Goal: Task Accomplishment & Management: Complete application form

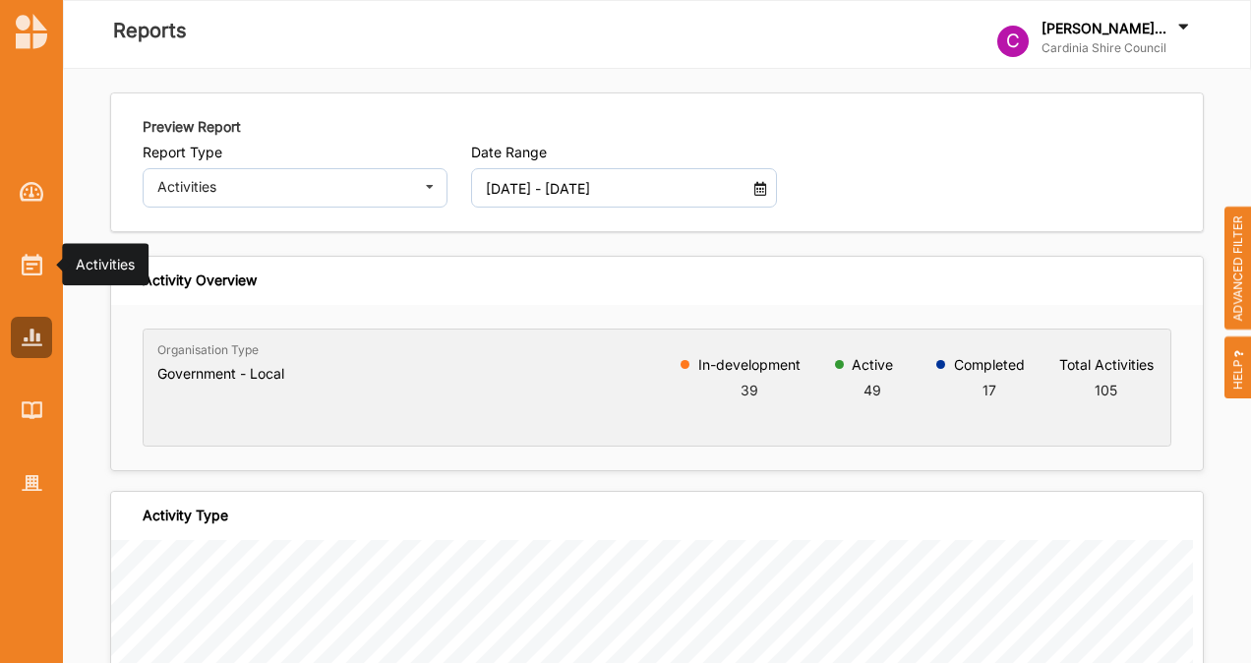
click at [28, 270] on img at bounding box center [32, 265] width 21 height 22
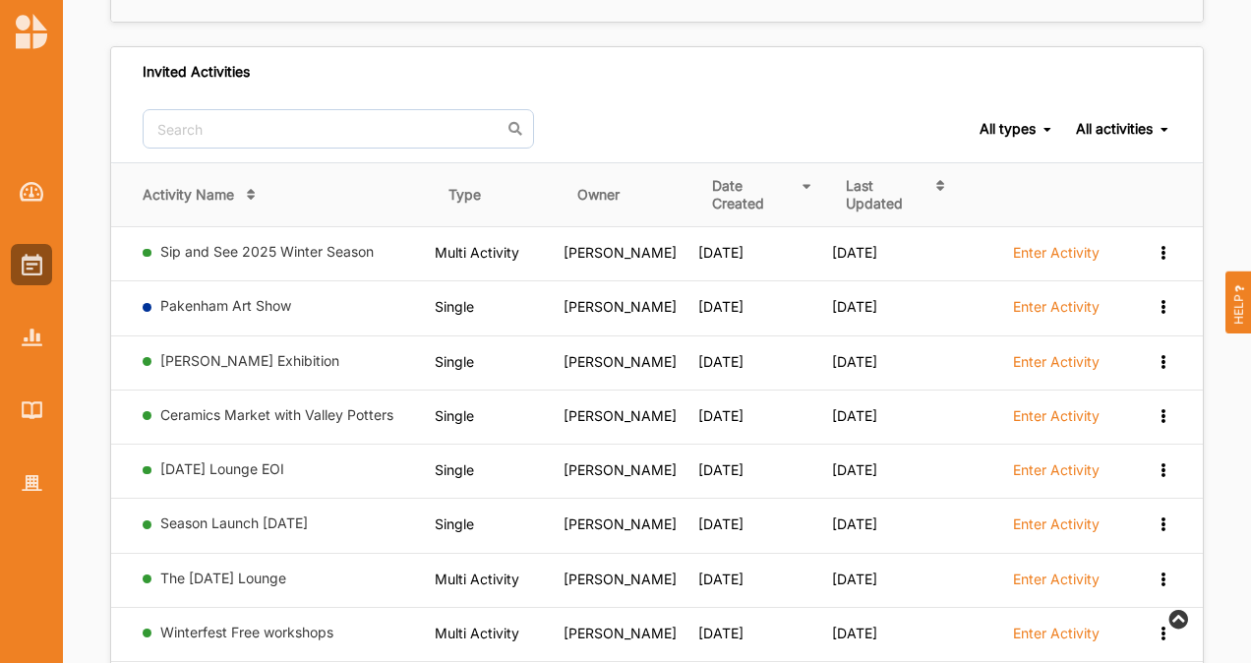
scroll to position [1122, 0]
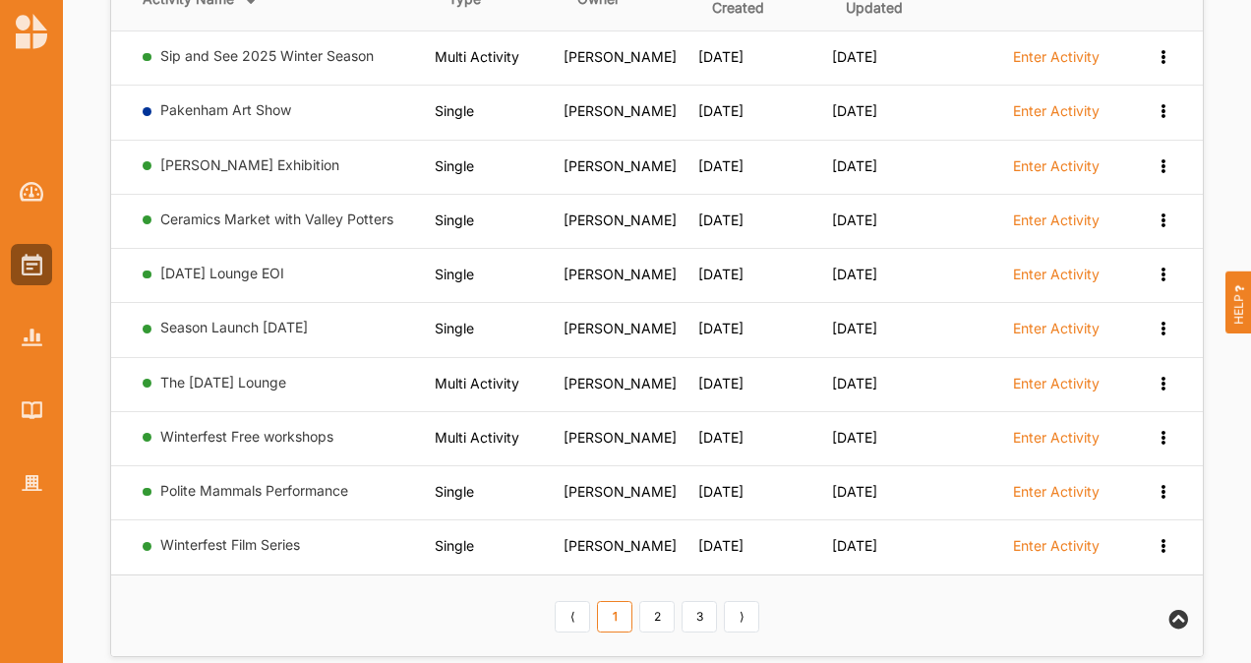
click at [652, 601] on link "2" at bounding box center [656, 616] width 35 height 31
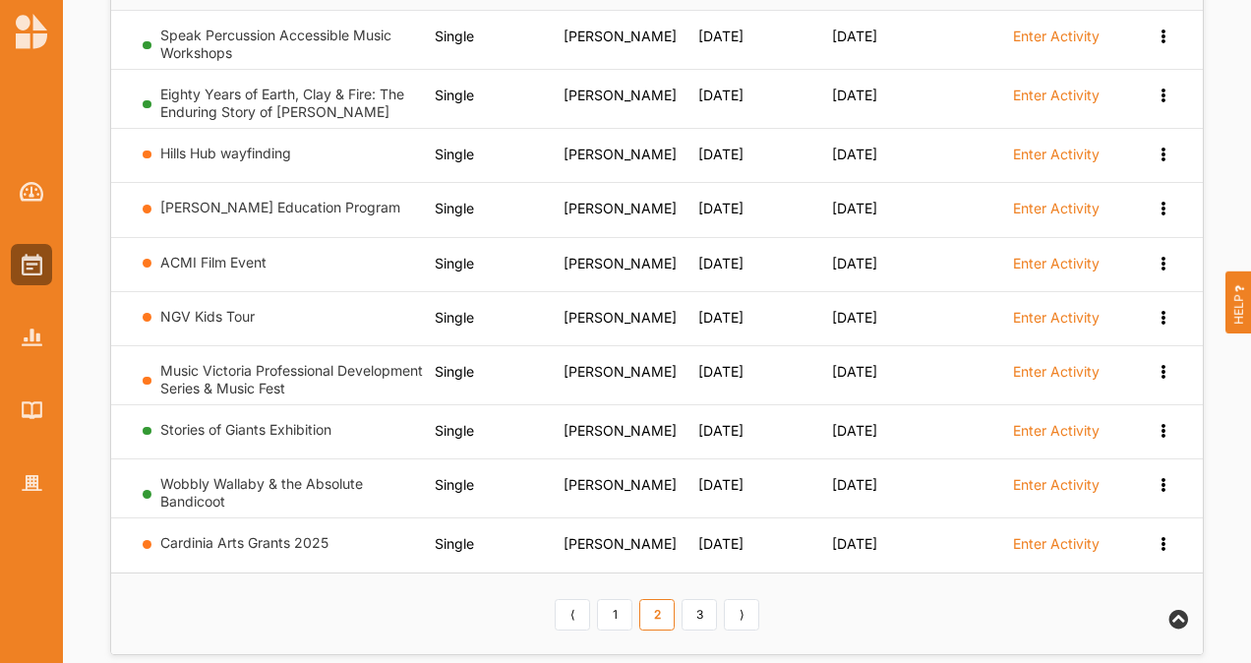
scroll to position [1143, 0]
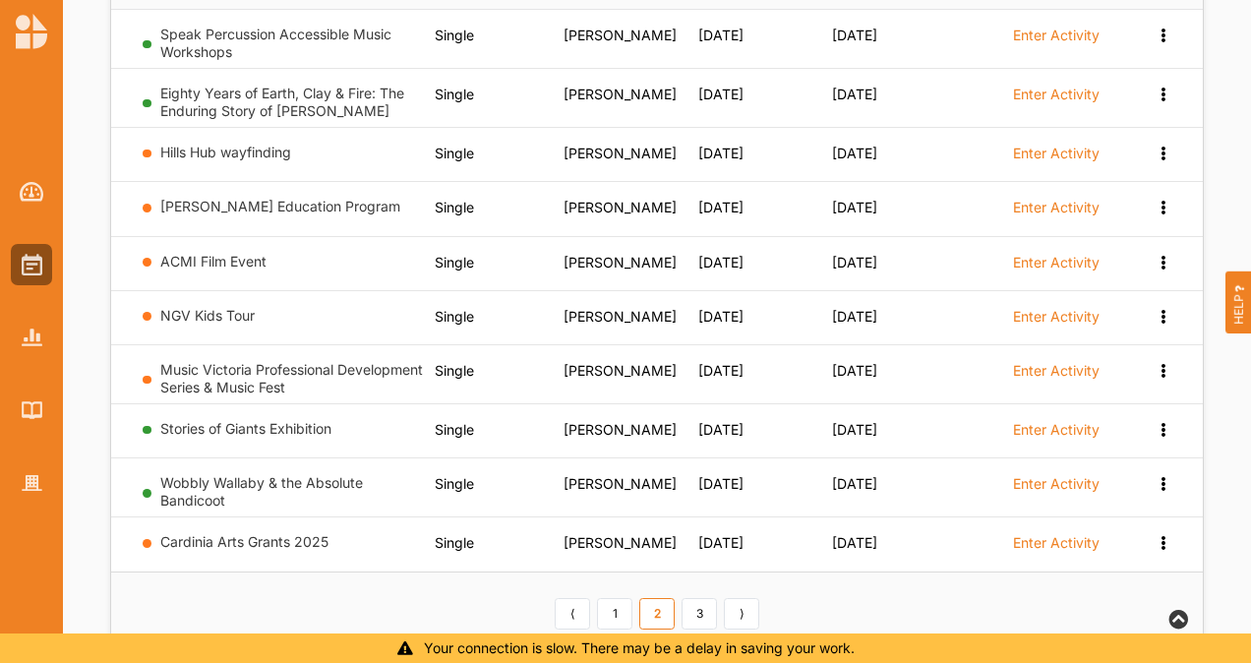
click at [256, 474] on link "Wobbly Wallaby & the Absolute Bandicoot" at bounding box center [261, 491] width 203 height 34
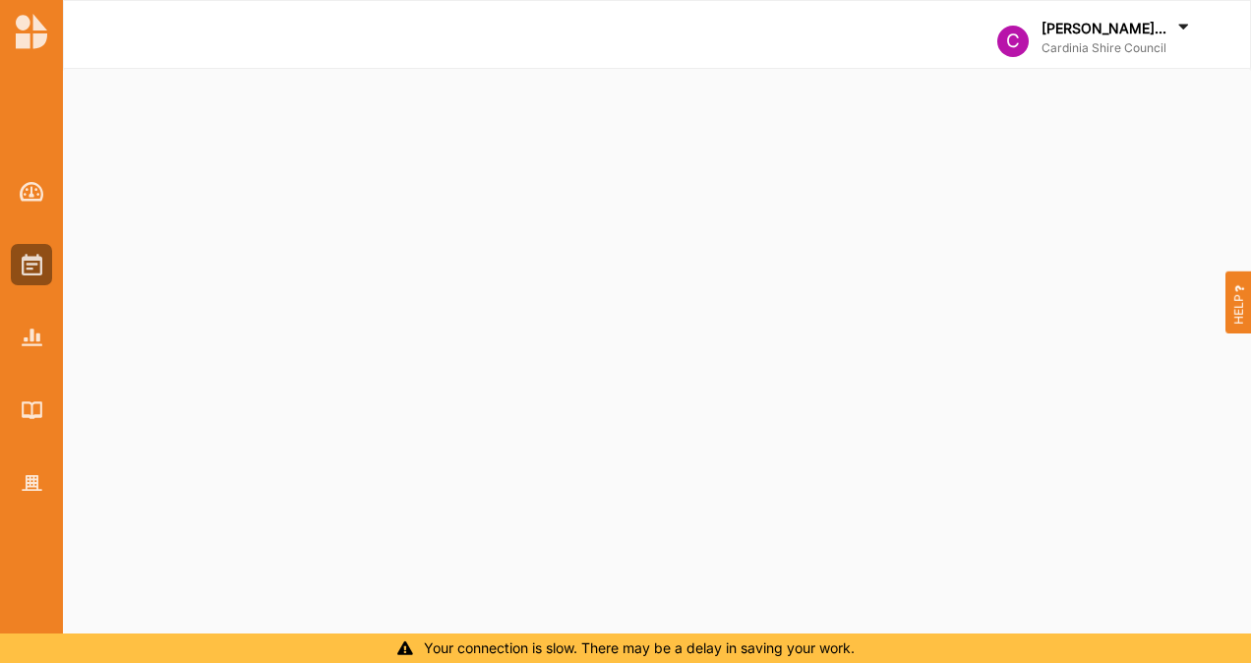
select select "2"
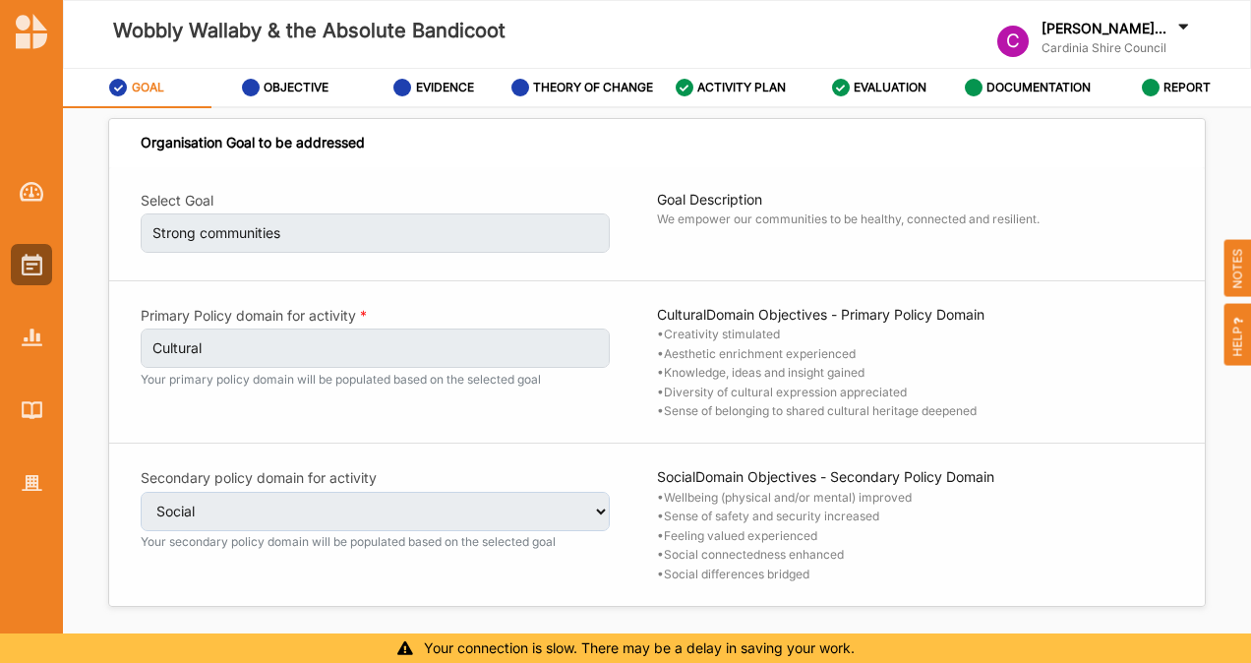
click at [1043, 96] on div "DOCUMENTATION" at bounding box center [1028, 87] width 127 height 35
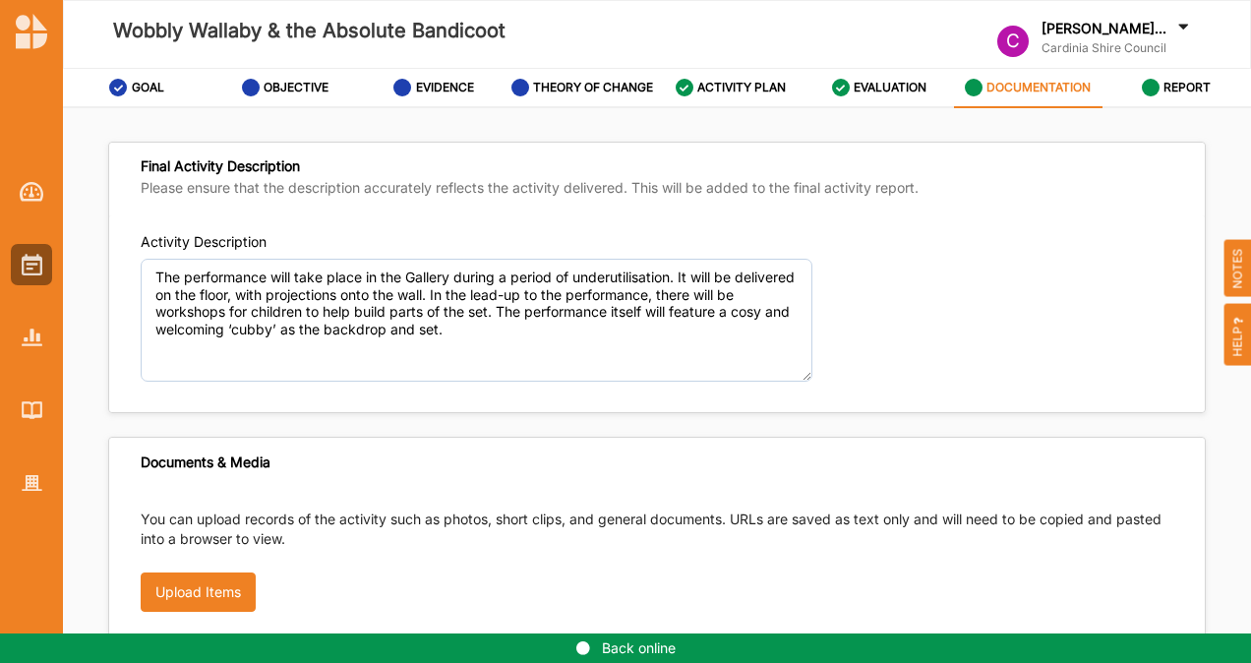
scroll to position [75, 0]
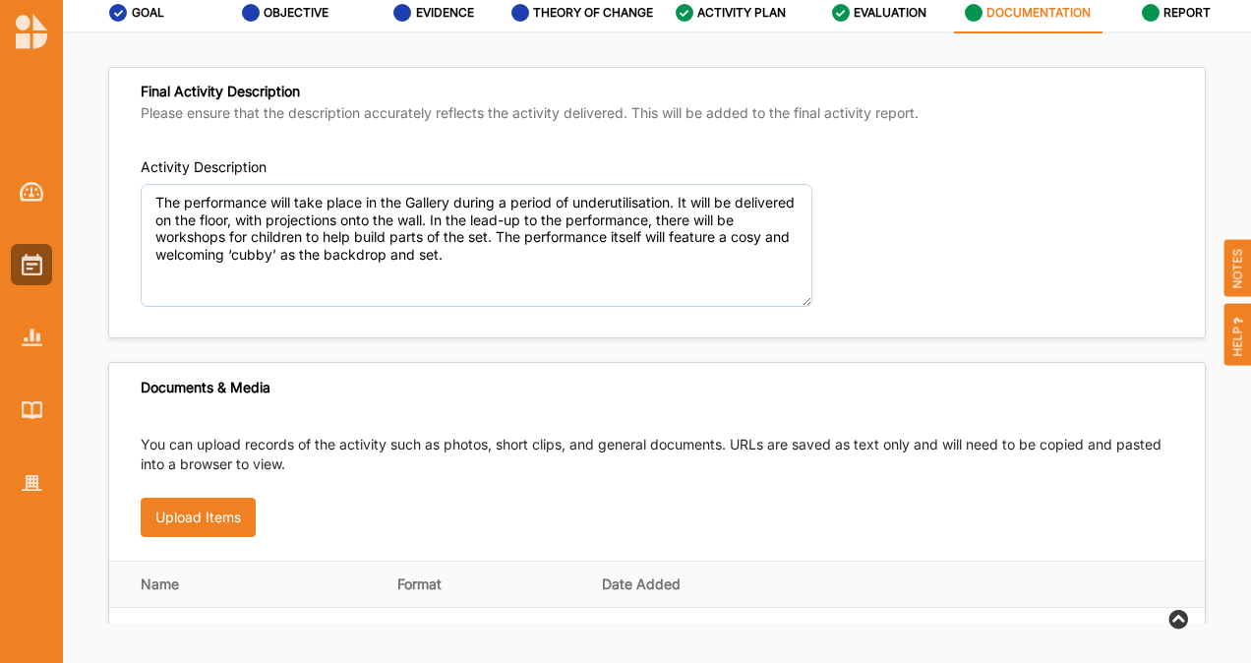
click at [1165, 15] on label "REPORT" at bounding box center [1187, 13] width 47 height 16
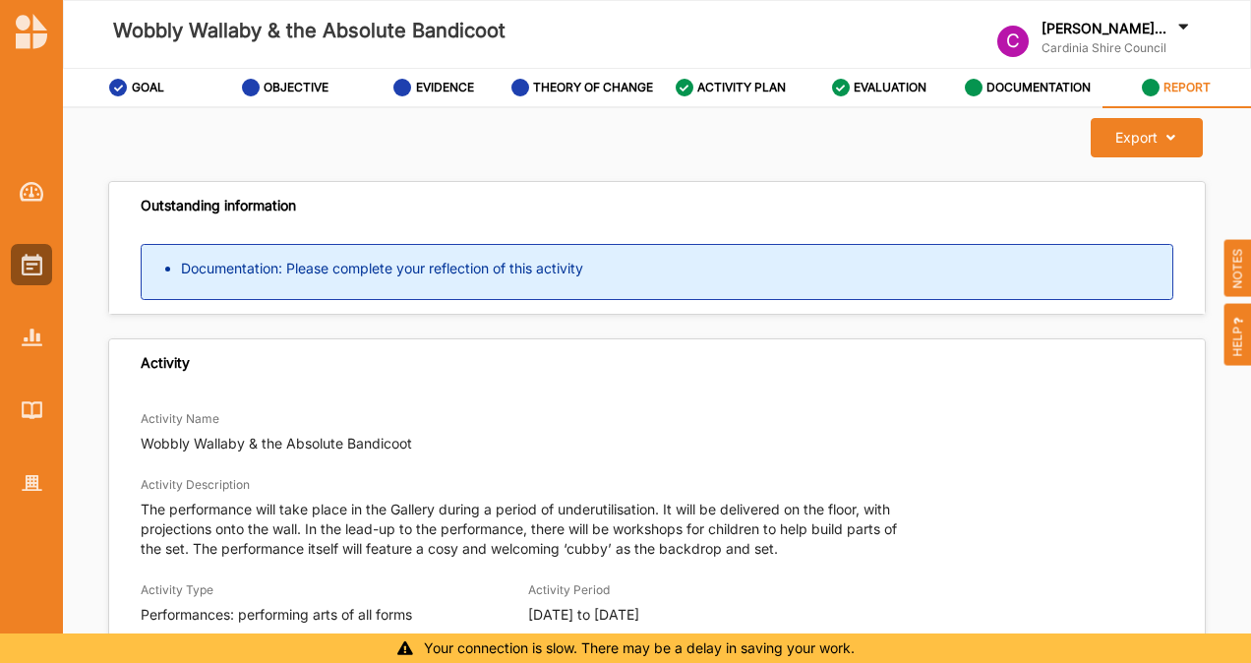
click at [998, 83] on label "DOCUMENTATION" at bounding box center [1039, 88] width 104 height 16
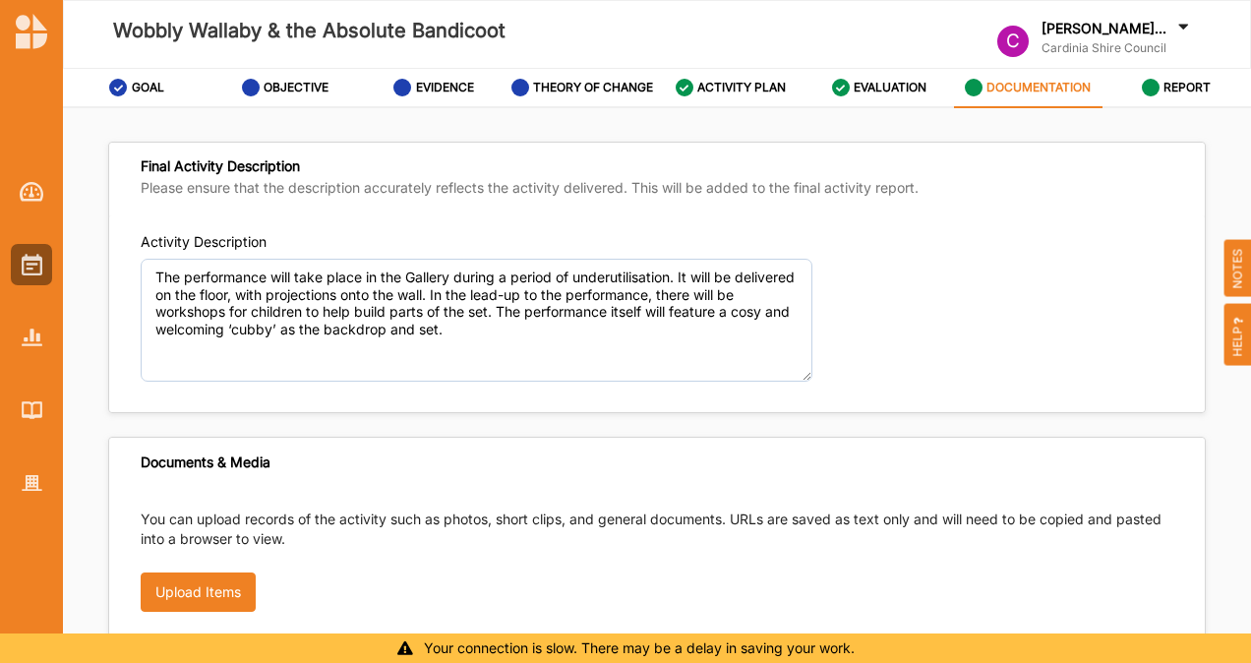
click at [886, 84] on label "EVALUATION" at bounding box center [890, 88] width 73 height 16
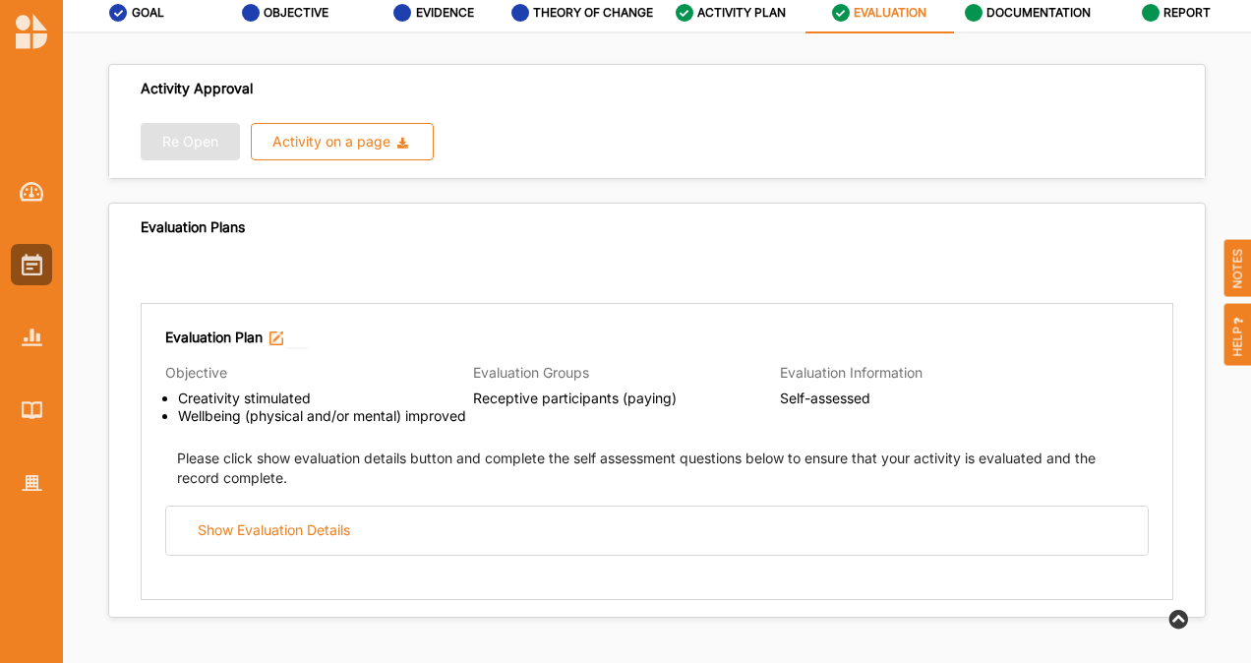
scroll to position [10, 0]
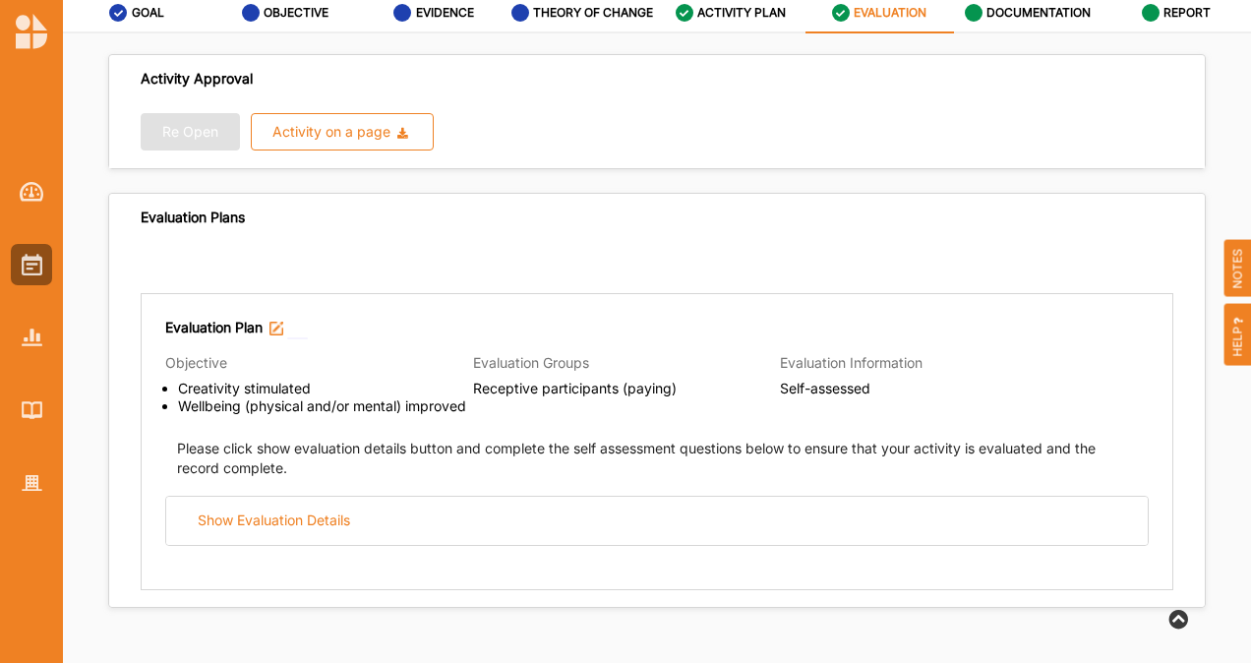
click at [1019, 16] on label "DOCUMENTATION" at bounding box center [1039, 13] width 104 height 16
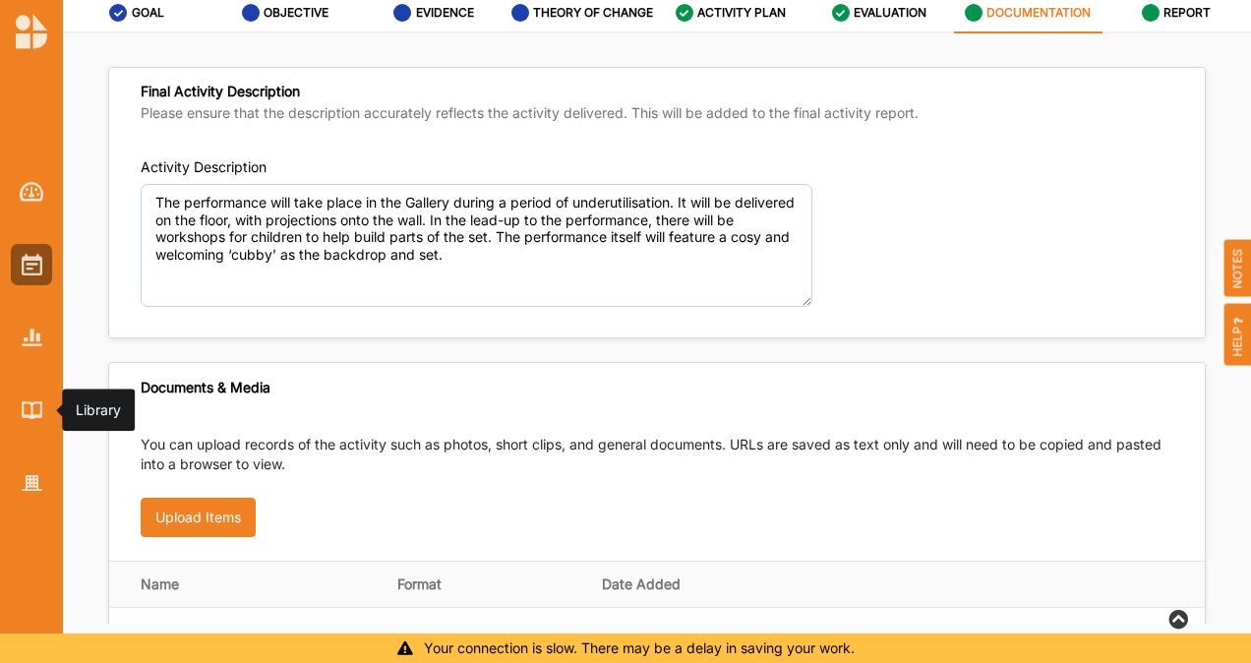
click at [33, 405] on img at bounding box center [32, 409] width 21 height 17
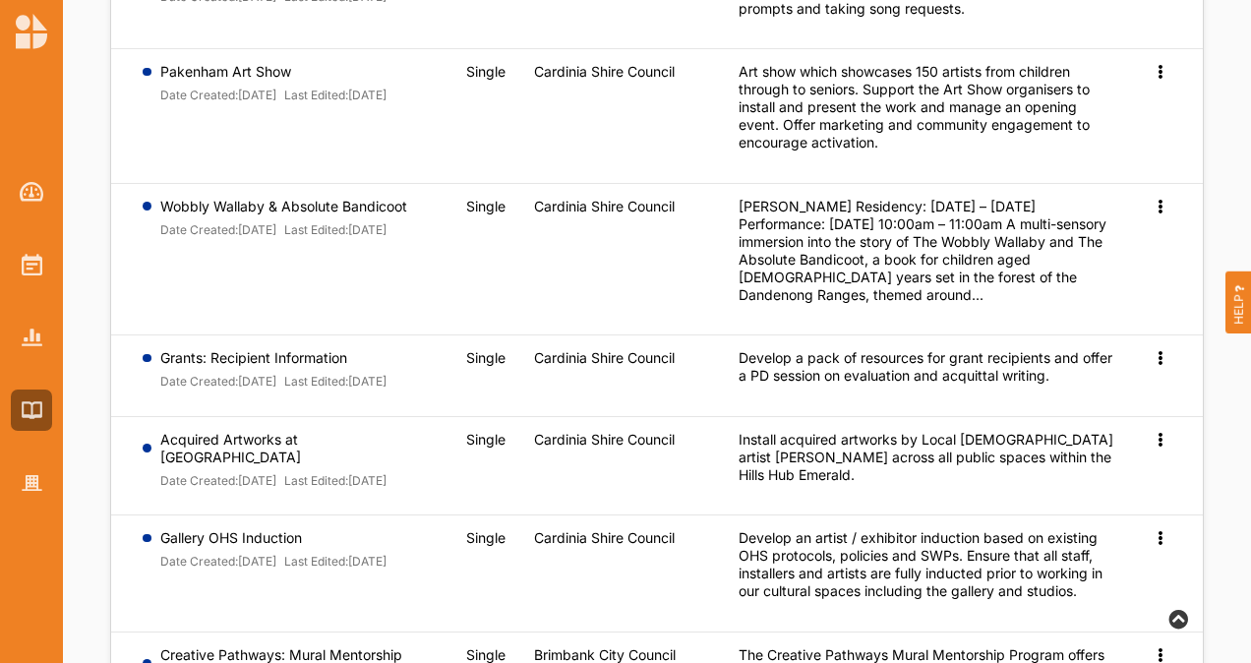
scroll to position [267, 0]
click at [1159, 201] on icon at bounding box center [1160, 204] width 17 height 14
click at [1119, 250] on link "Preview" at bounding box center [1128, 236] width 85 height 37
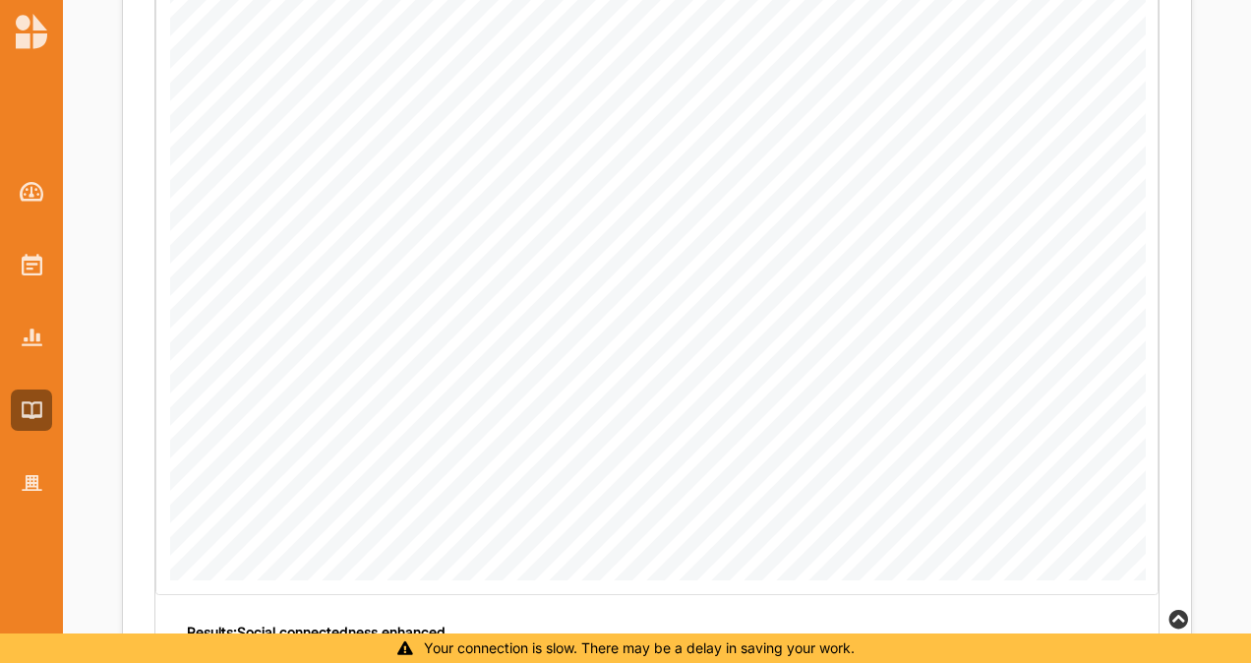
scroll to position [2374, 0]
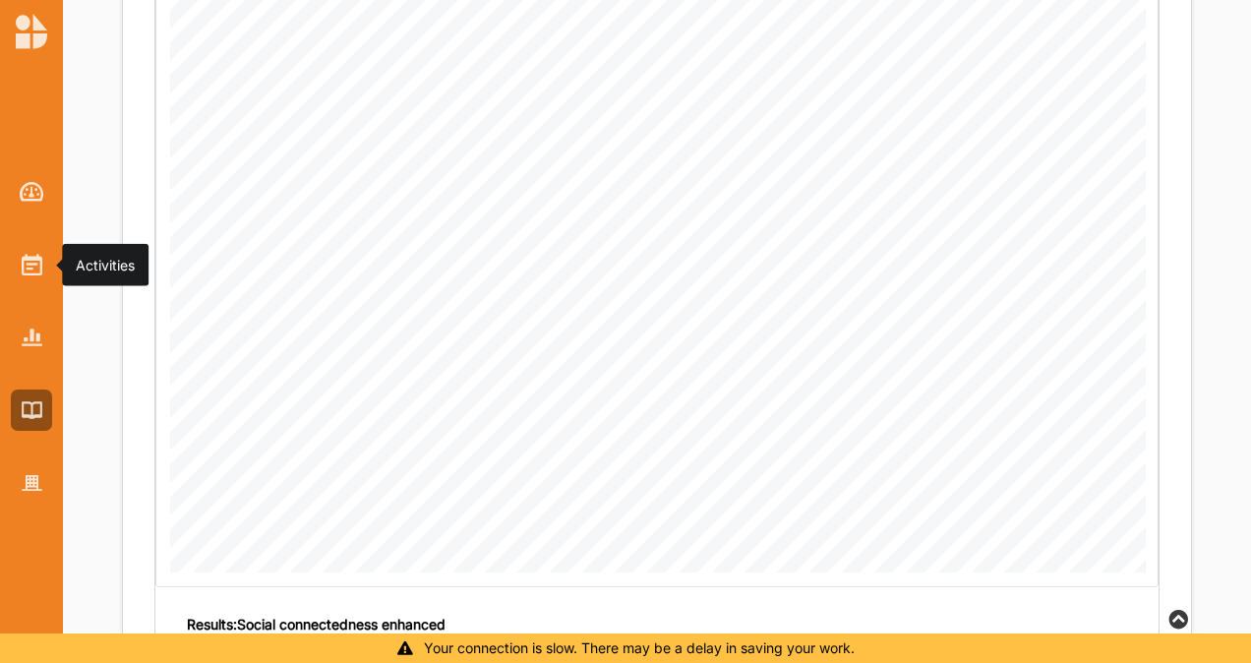
click at [36, 254] on img at bounding box center [32, 265] width 21 height 22
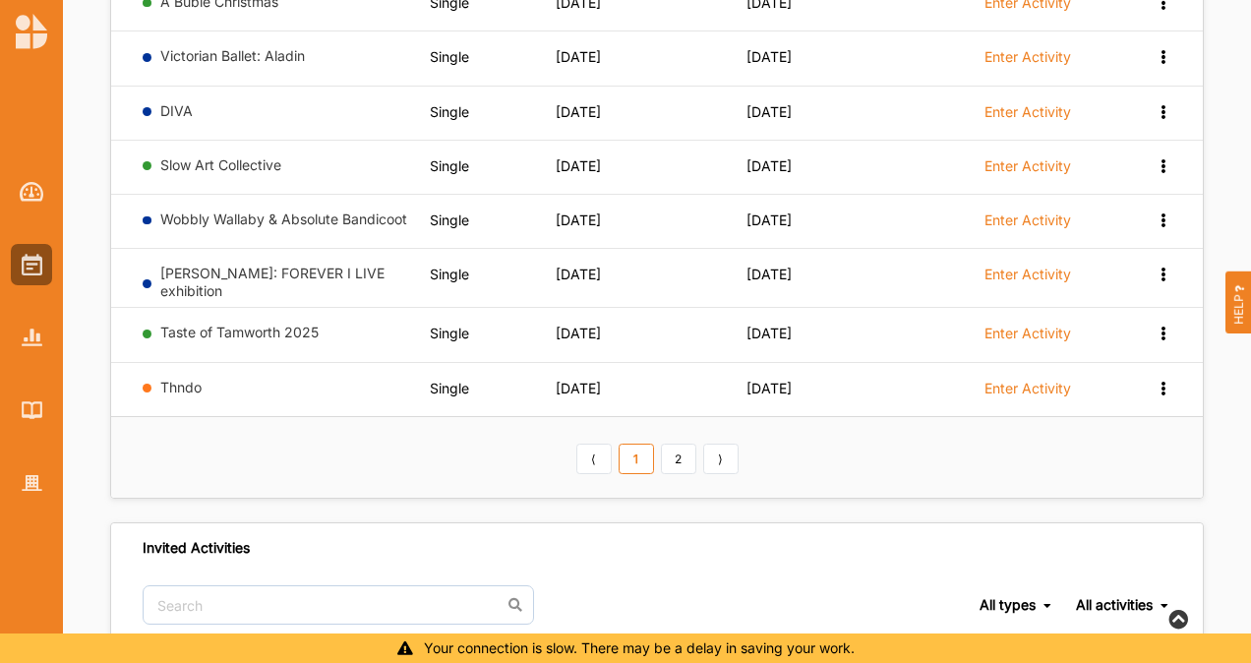
scroll to position [451, 0]
click at [686, 443] on link "2" at bounding box center [678, 458] width 35 height 31
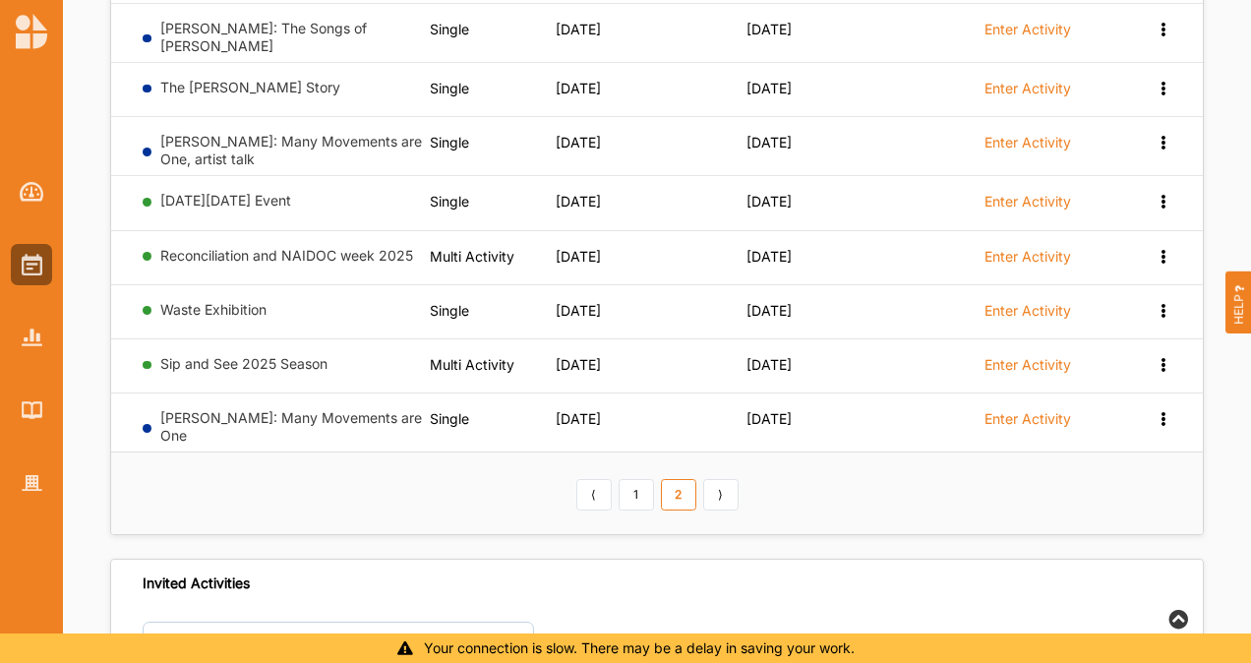
scroll to position [440, 0]
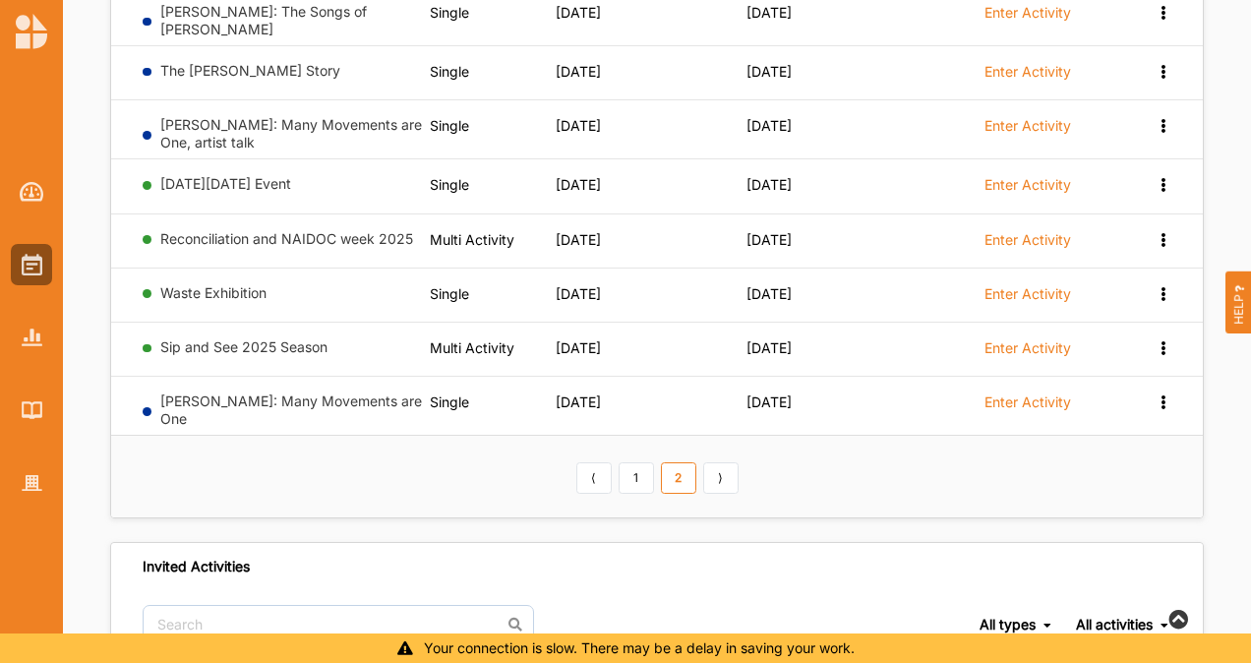
click at [638, 468] on link "1" at bounding box center [636, 477] width 35 height 31
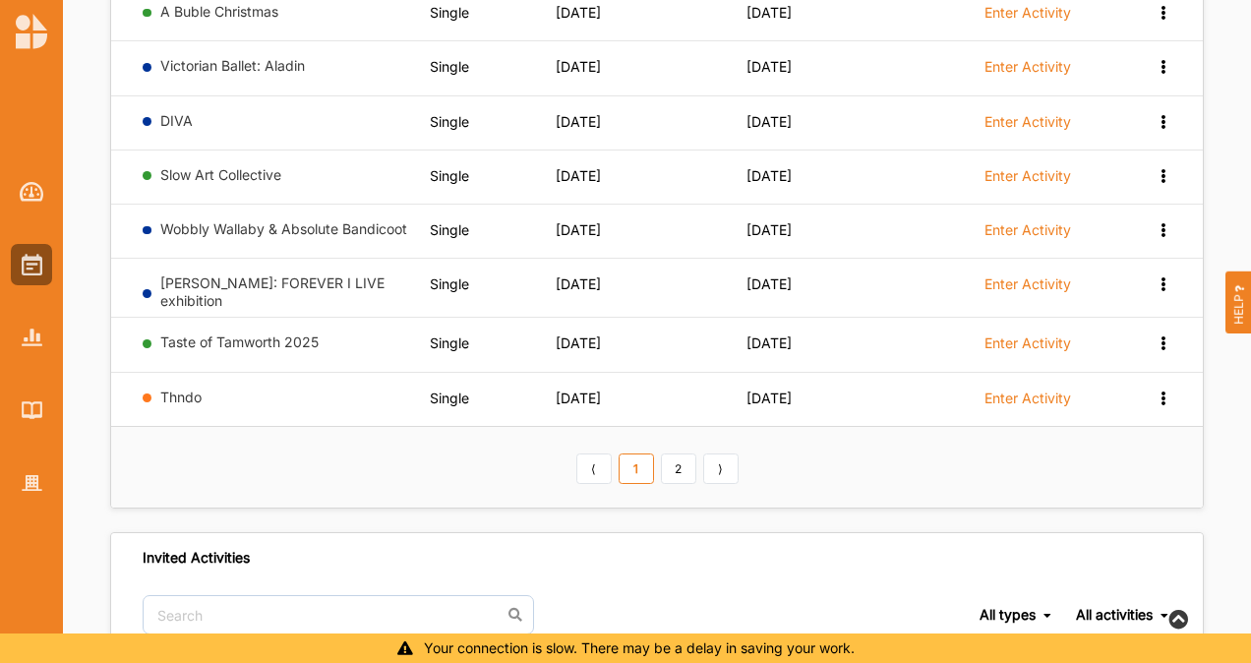
click at [1042, 224] on label "Enter Activity" at bounding box center [1028, 230] width 87 height 18
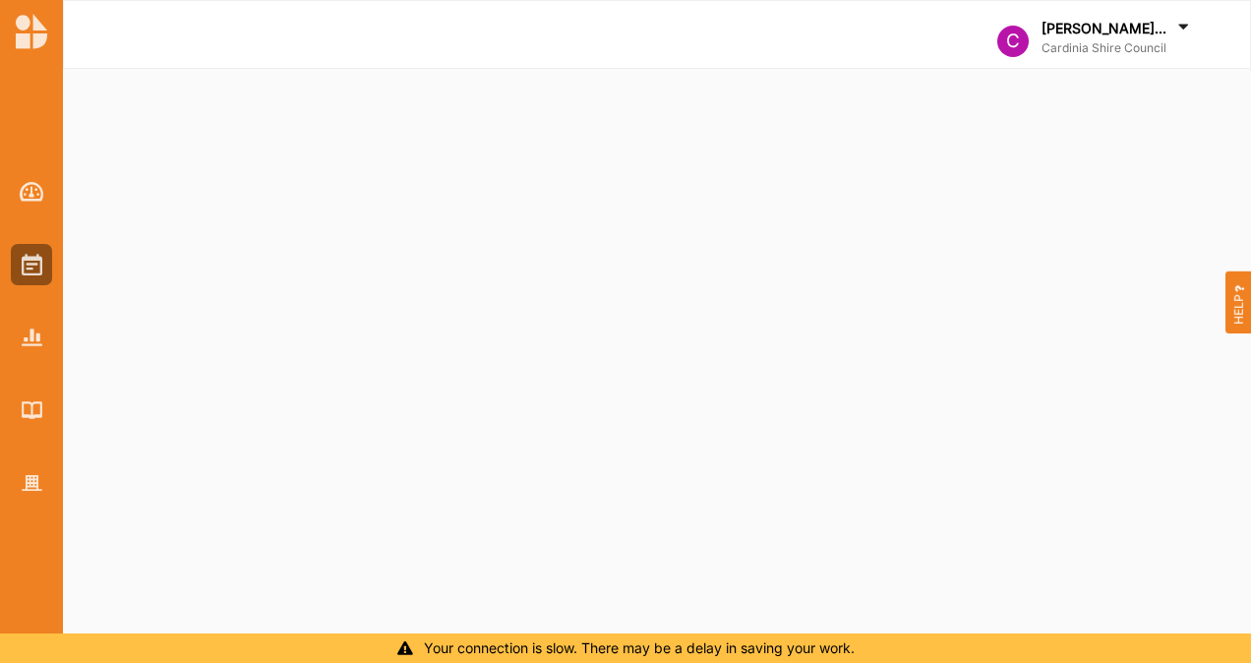
select select "2"
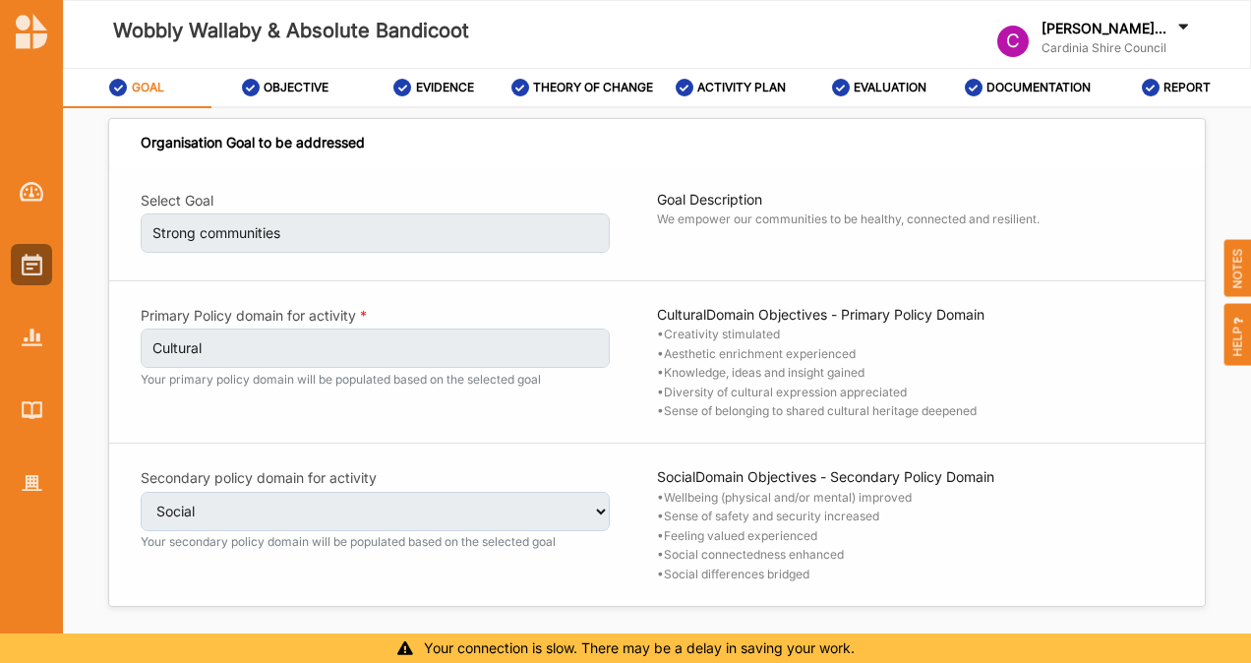
scroll to position [14, 0]
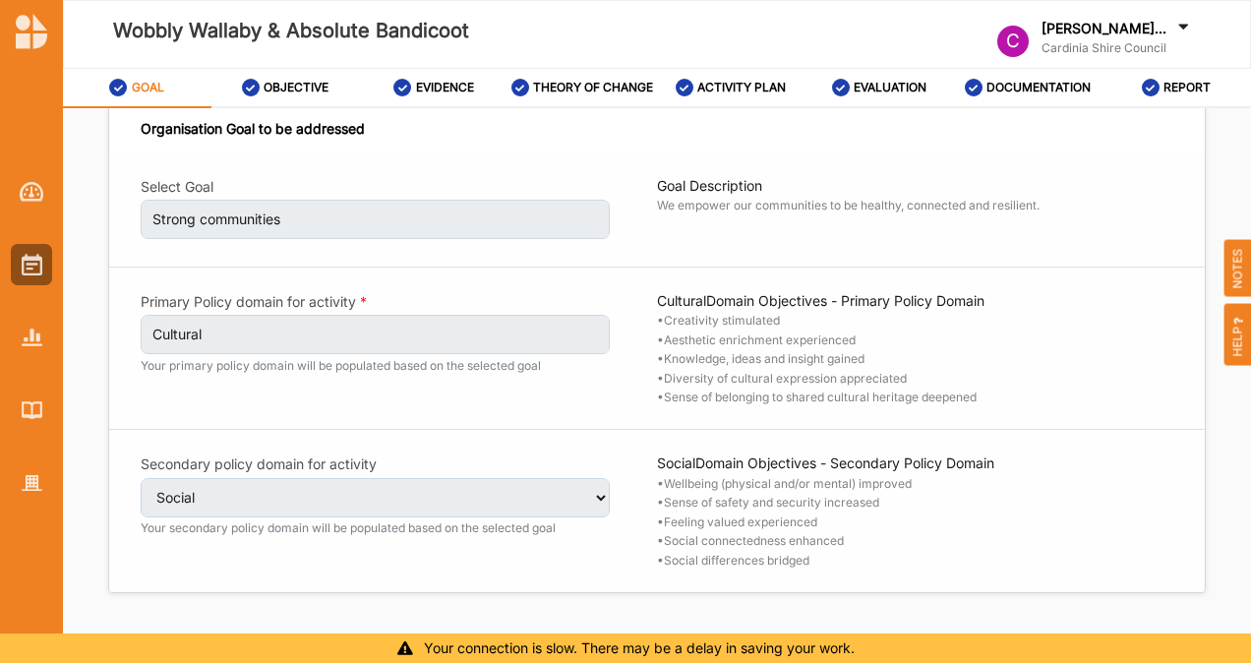
click at [1156, 91] on icon at bounding box center [1151, 88] width 18 height 18
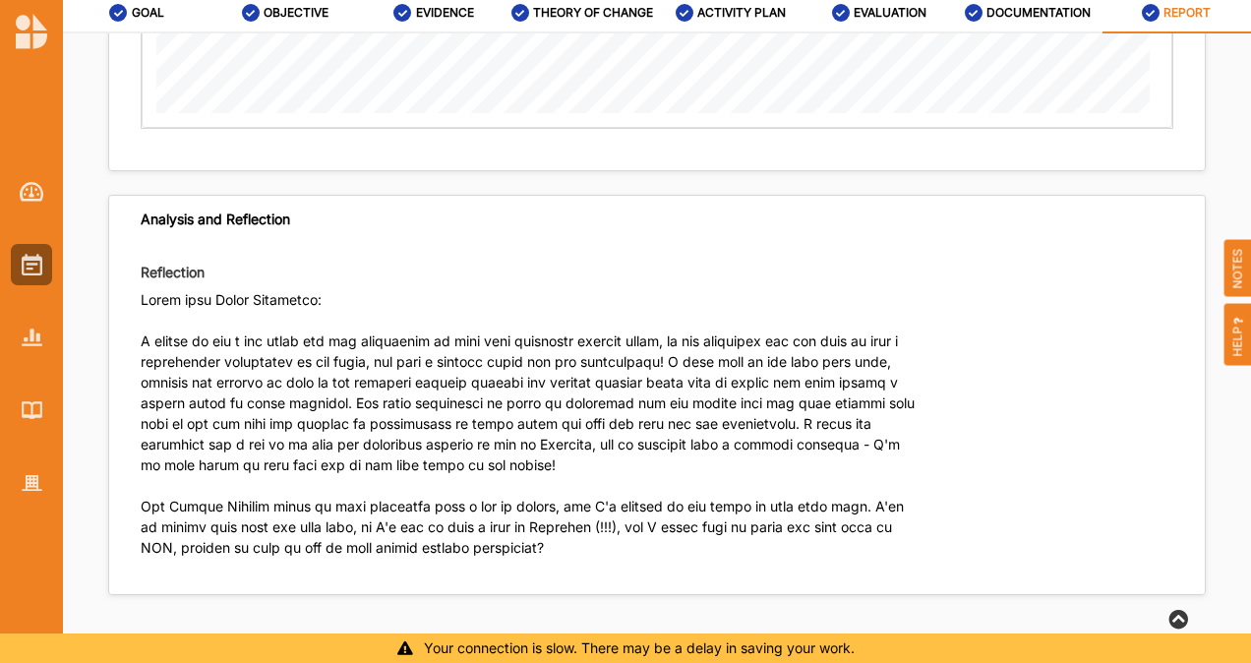
scroll to position [3784, 0]
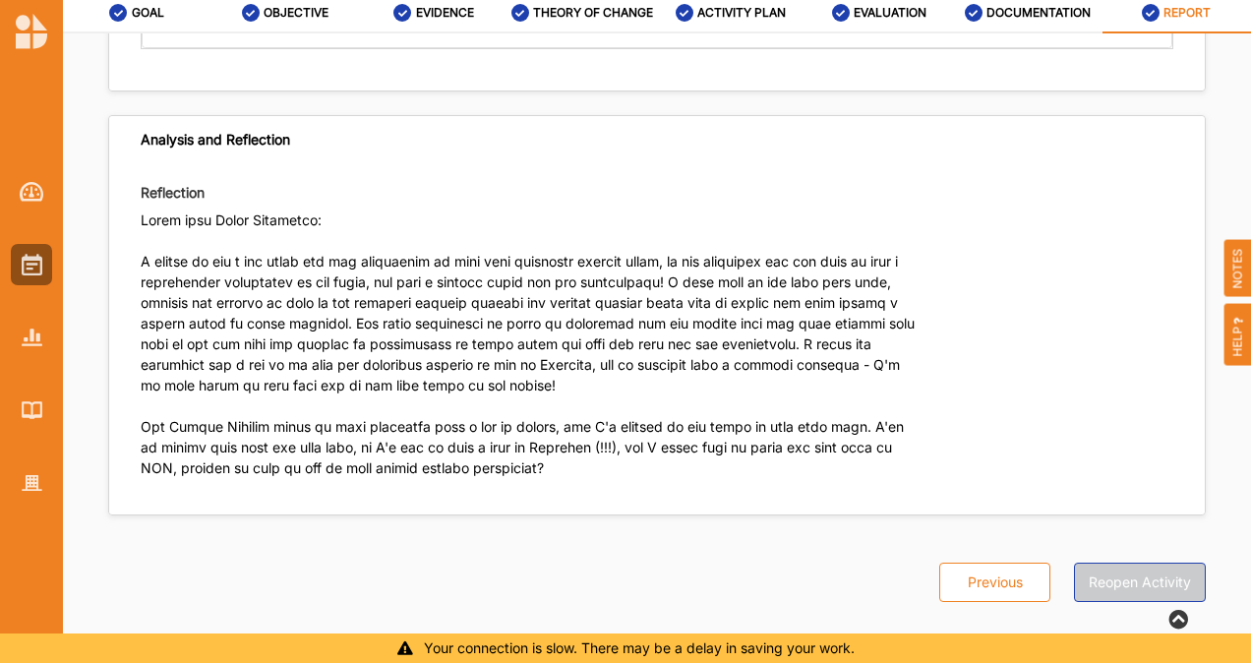
click at [1105, 579] on button "Reopen Activity" at bounding box center [1140, 582] width 132 height 39
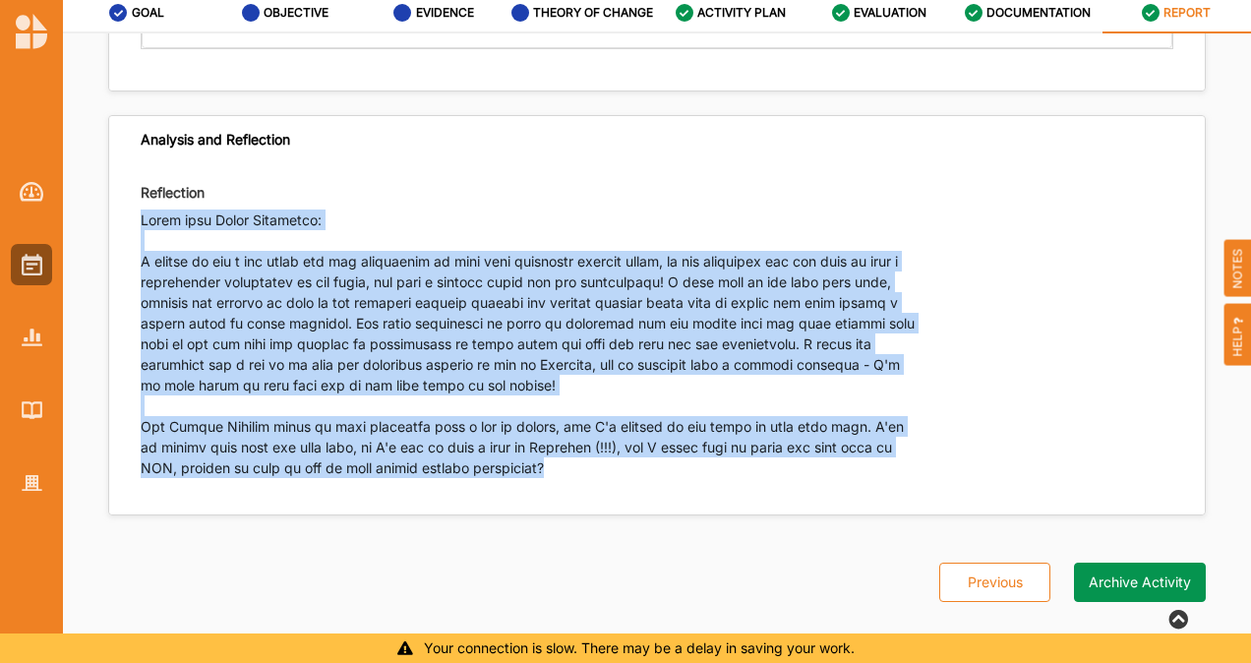
drag, startPoint x: 609, startPoint y: 467, endPoint x: 73, endPoint y: 213, distance: 593.2
click at [73, 213] on div "Export Download Report Activity Activity Name Wobbly Wallaby & Absolute Bandico…" at bounding box center [657, 328] width 1188 height 590
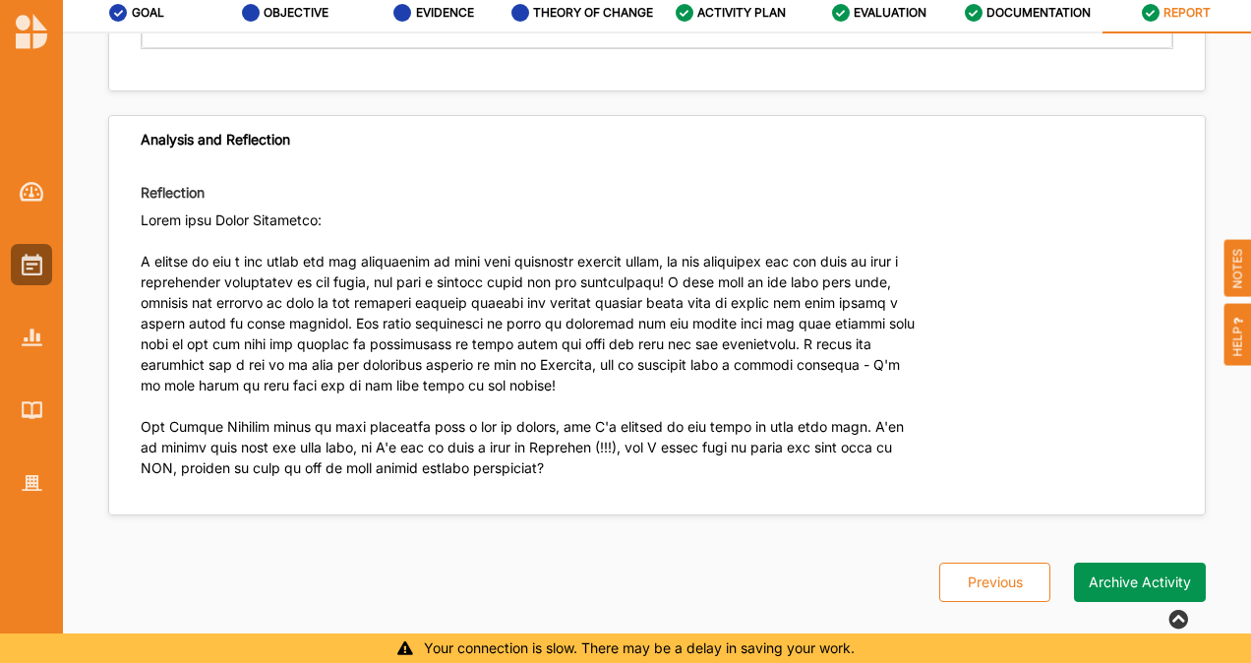
click at [468, 181] on div "Reflection" at bounding box center [657, 339] width 1096 height 331
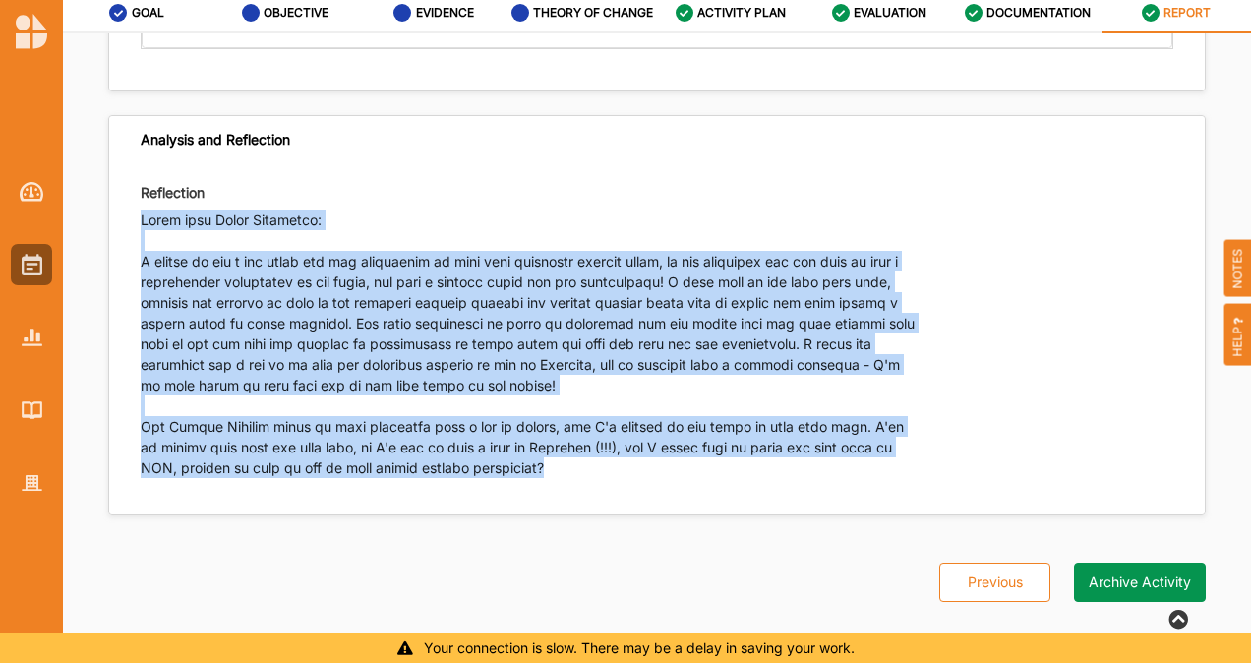
drag, startPoint x: 594, startPoint y: 473, endPoint x: 142, endPoint y: 222, distance: 517.4
click at [142, 222] on p at bounding box center [528, 352] width 775 height 284
copy p "Email from Jemma Armstrong: I wanted to say a big thank you for entrusting me w…"
click at [291, 5] on label "OBJECTIVE" at bounding box center [296, 13] width 65 height 16
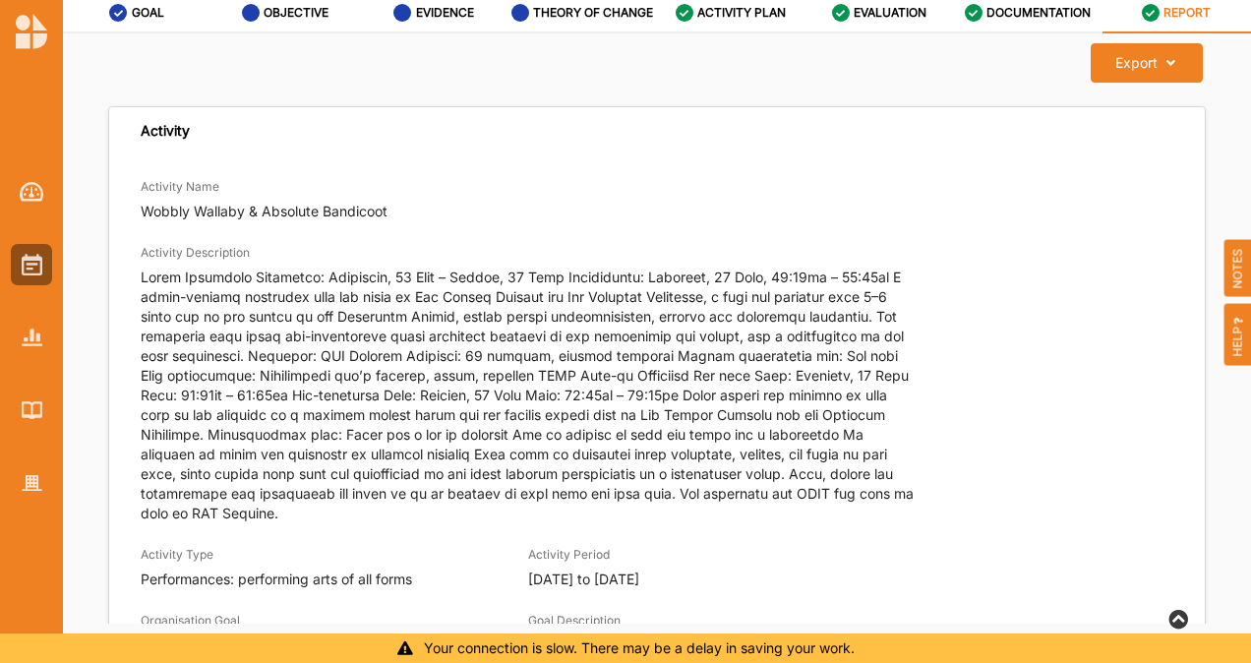
select select "4"
select select "9"
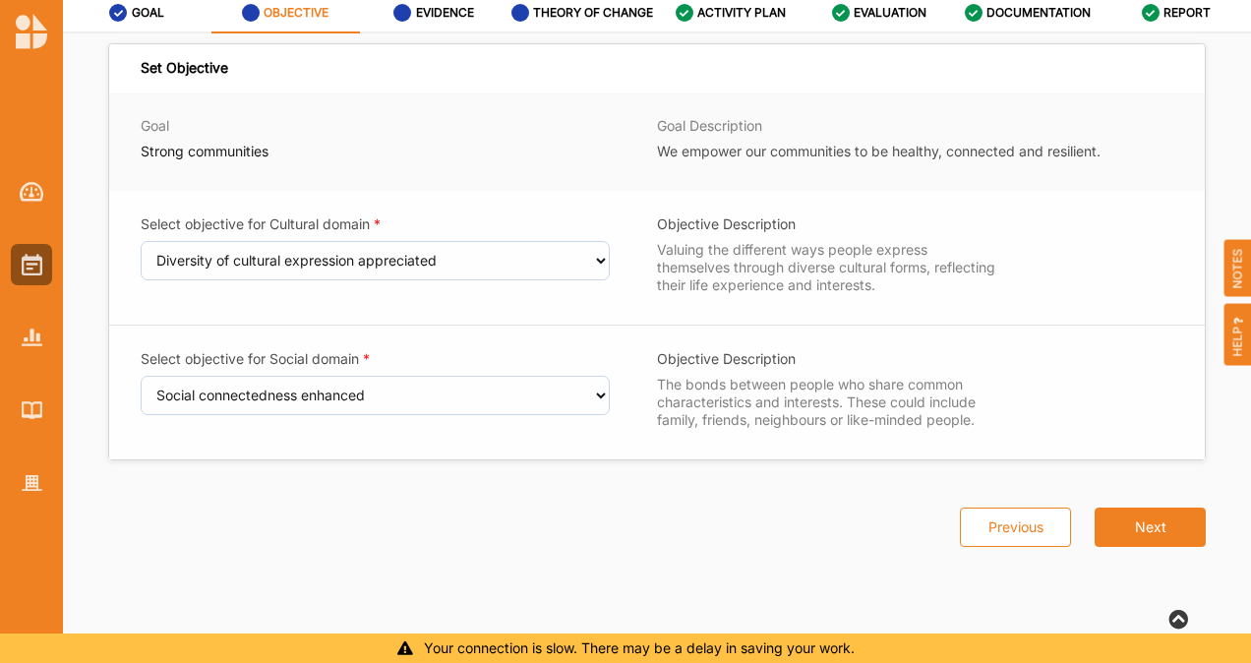
click at [412, 12] on div "EVIDENCE" at bounding box center [434, 12] width 81 height 35
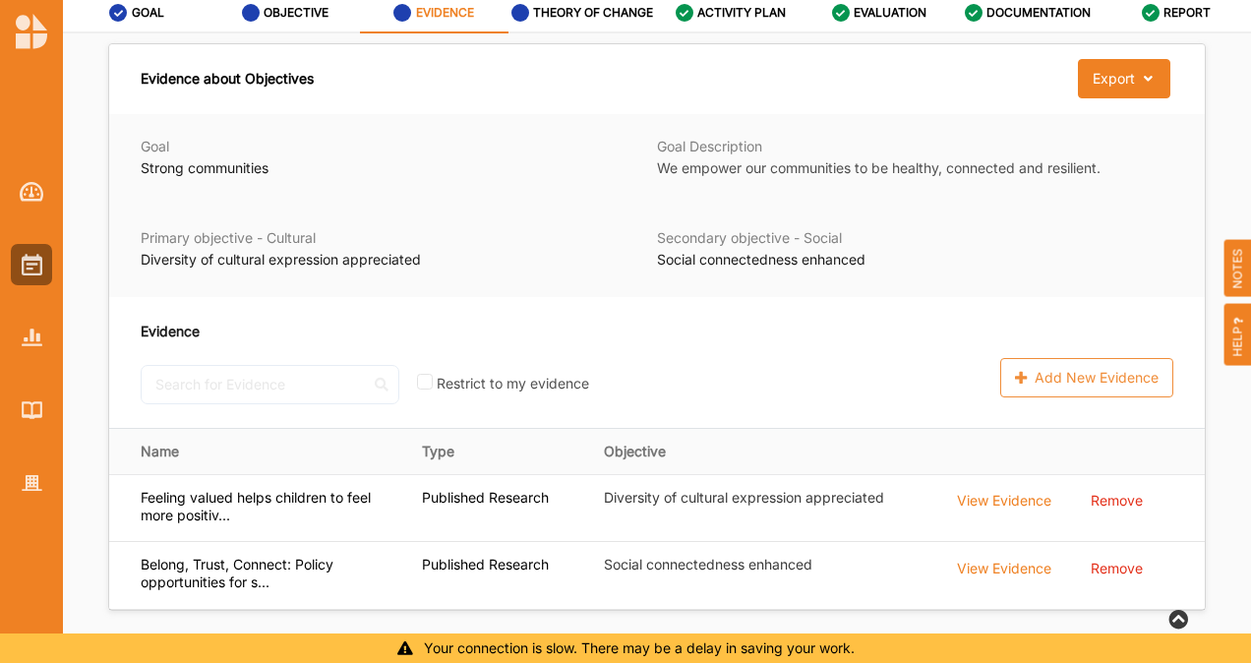
click at [587, 20] on label "THEORY OF CHANGE" at bounding box center [593, 13] width 120 height 16
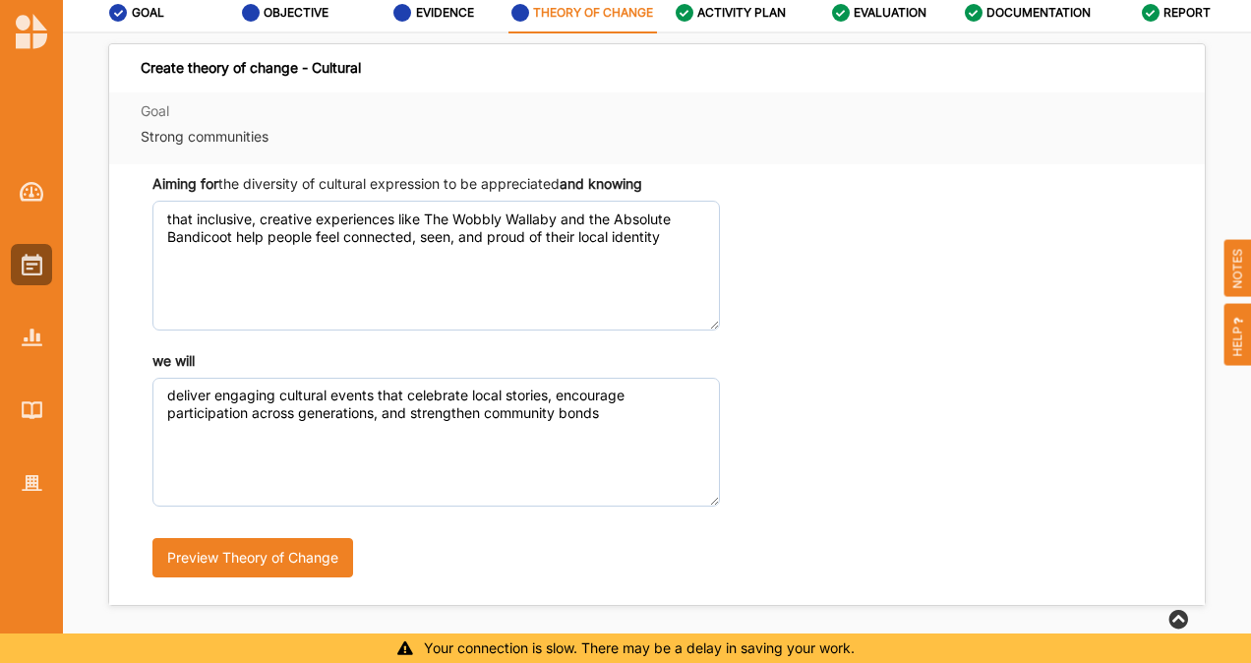
click at [751, 20] on label "ACTIVITY PLAN" at bounding box center [742, 13] width 89 height 16
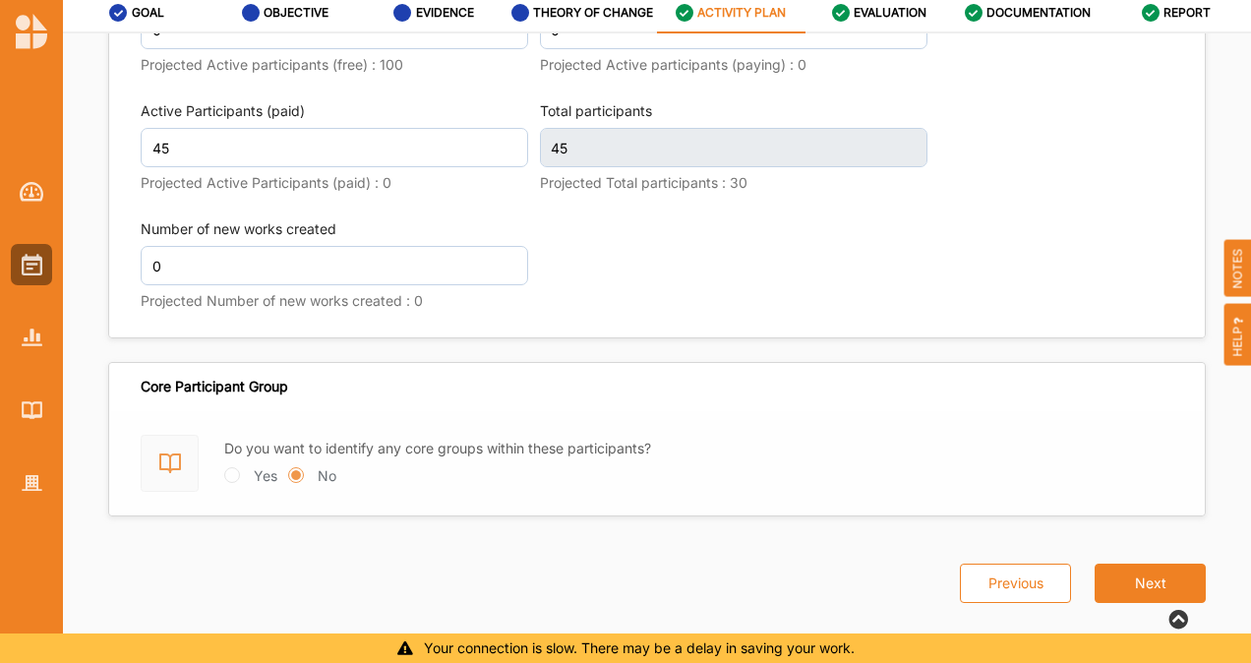
scroll to position [2821, 0]
click at [30, 264] on img at bounding box center [32, 265] width 21 height 22
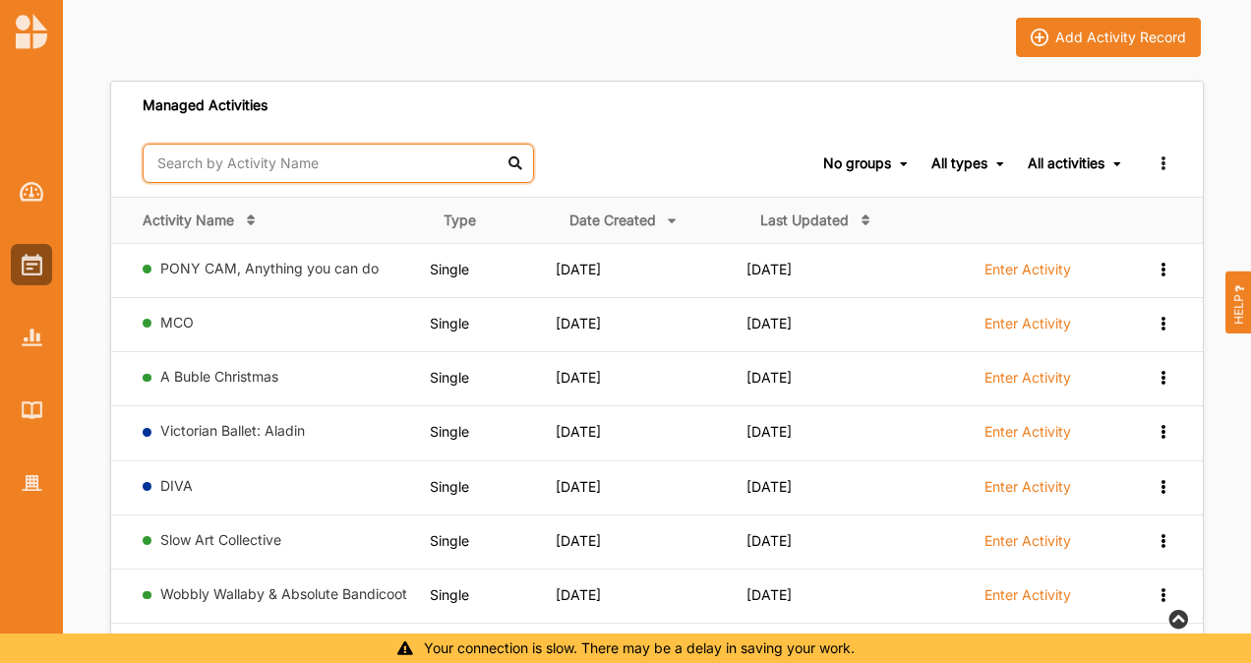
click at [250, 161] on input "text" at bounding box center [339, 163] width 392 height 39
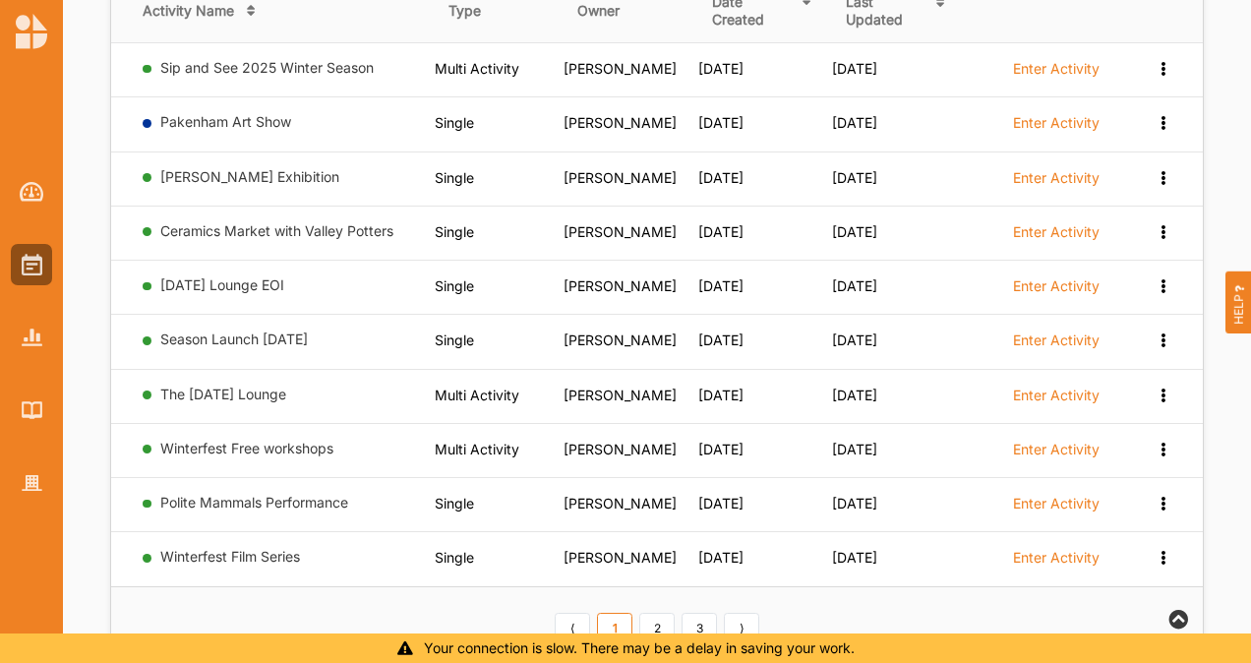
scroll to position [1122, 0]
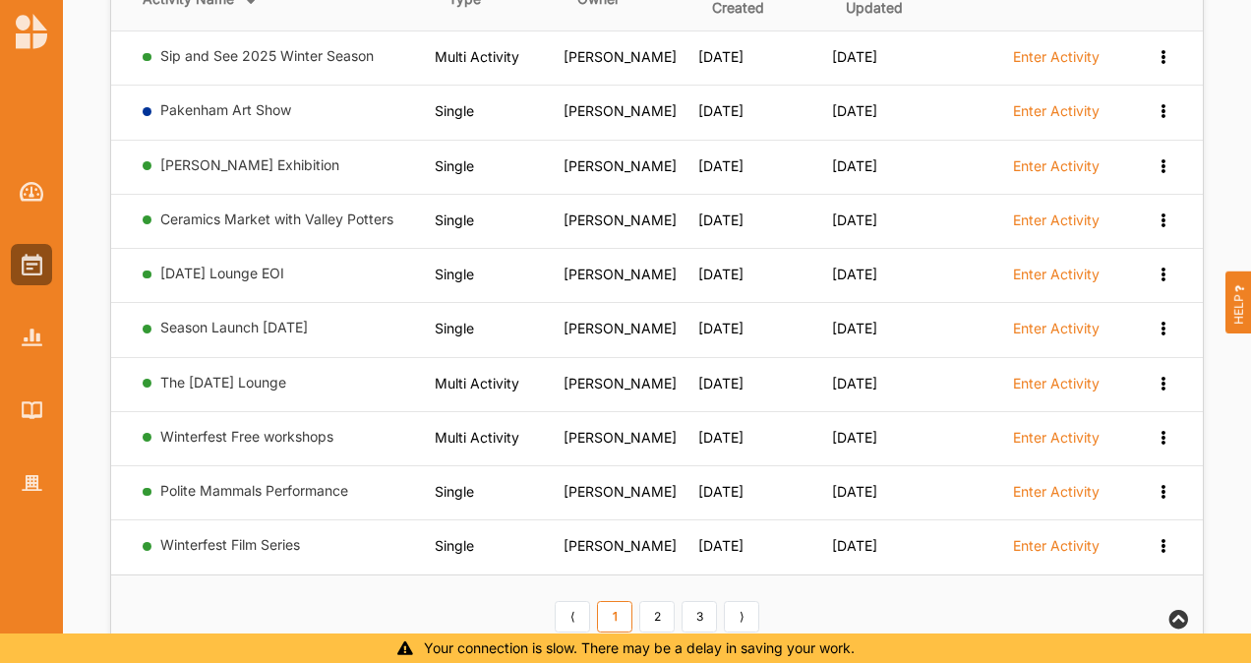
click at [667, 601] on link "2" at bounding box center [656, 616] width 35 height 31
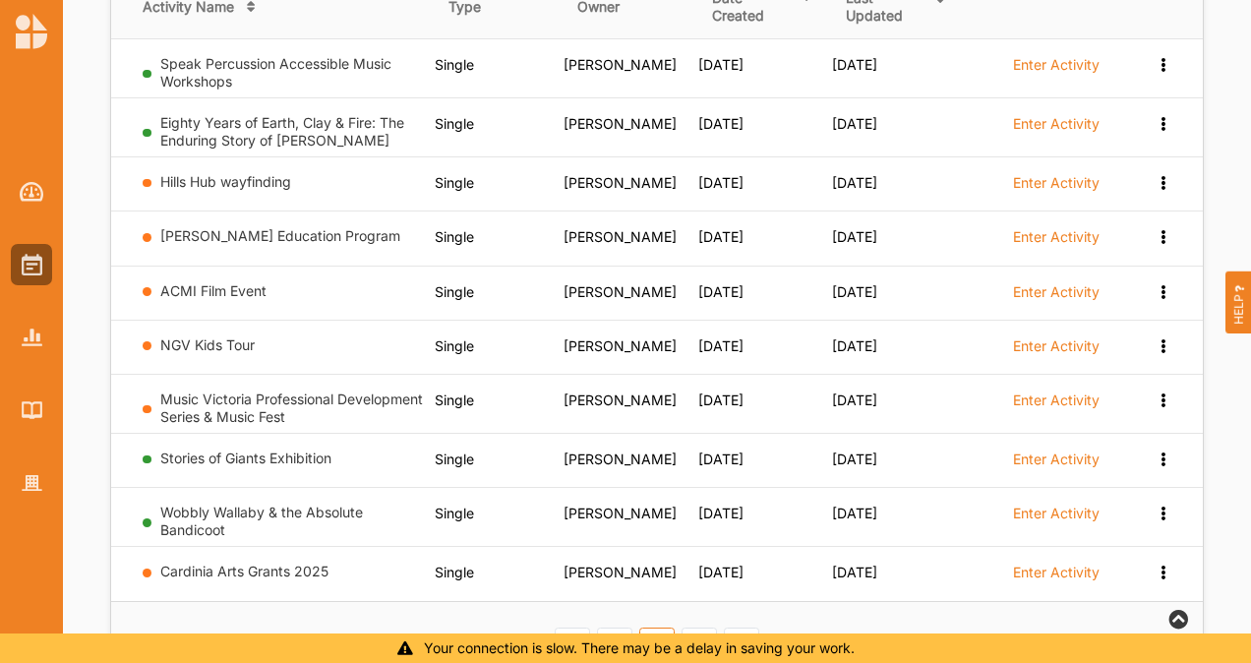
scroll to position [1143, 0]
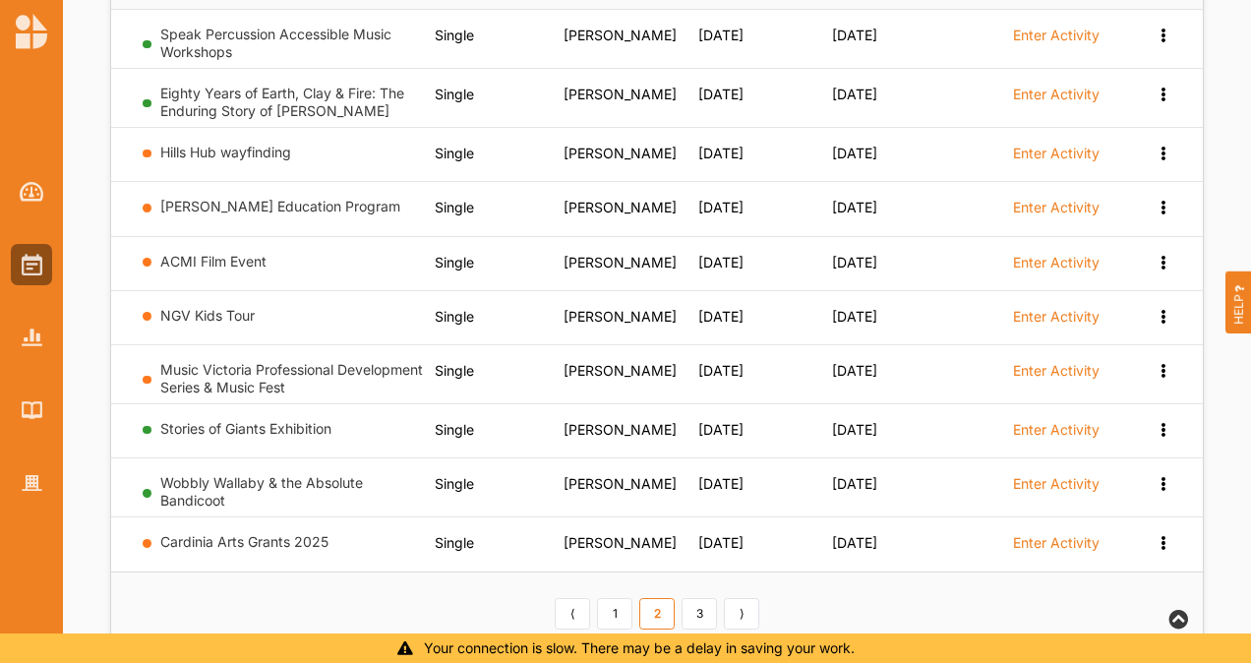
click at [700, 598] on link "3" at bounding box center [699, 613] width 35 height 31
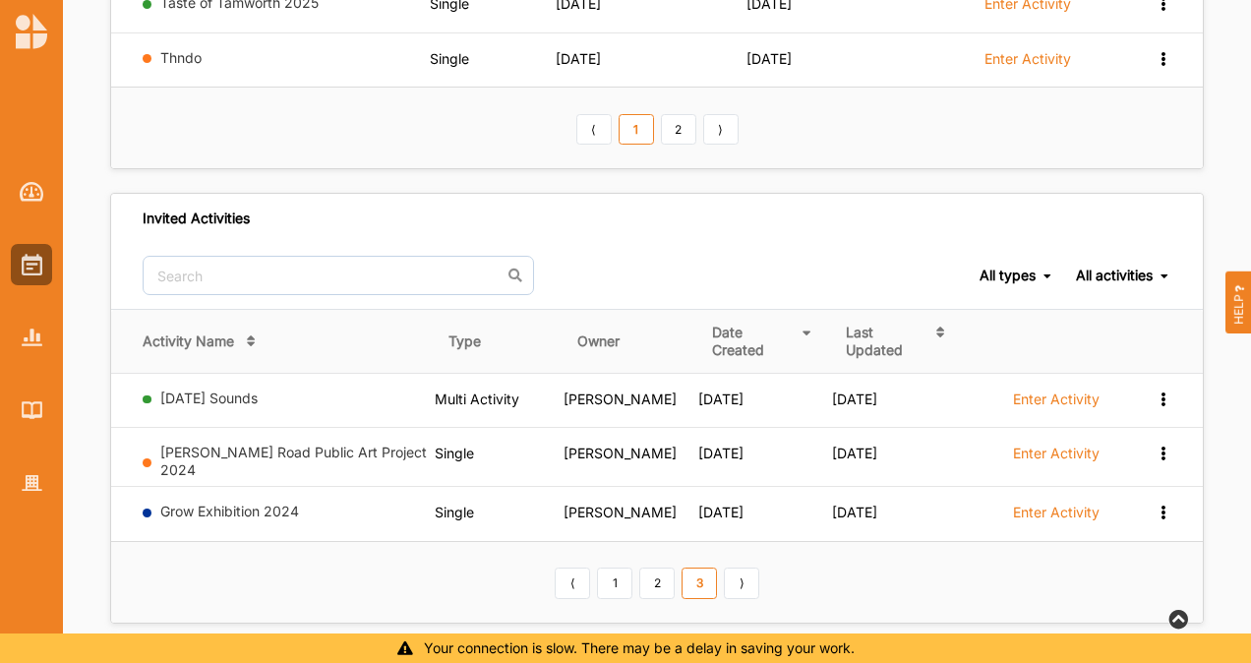
scroll to position [750, 0]
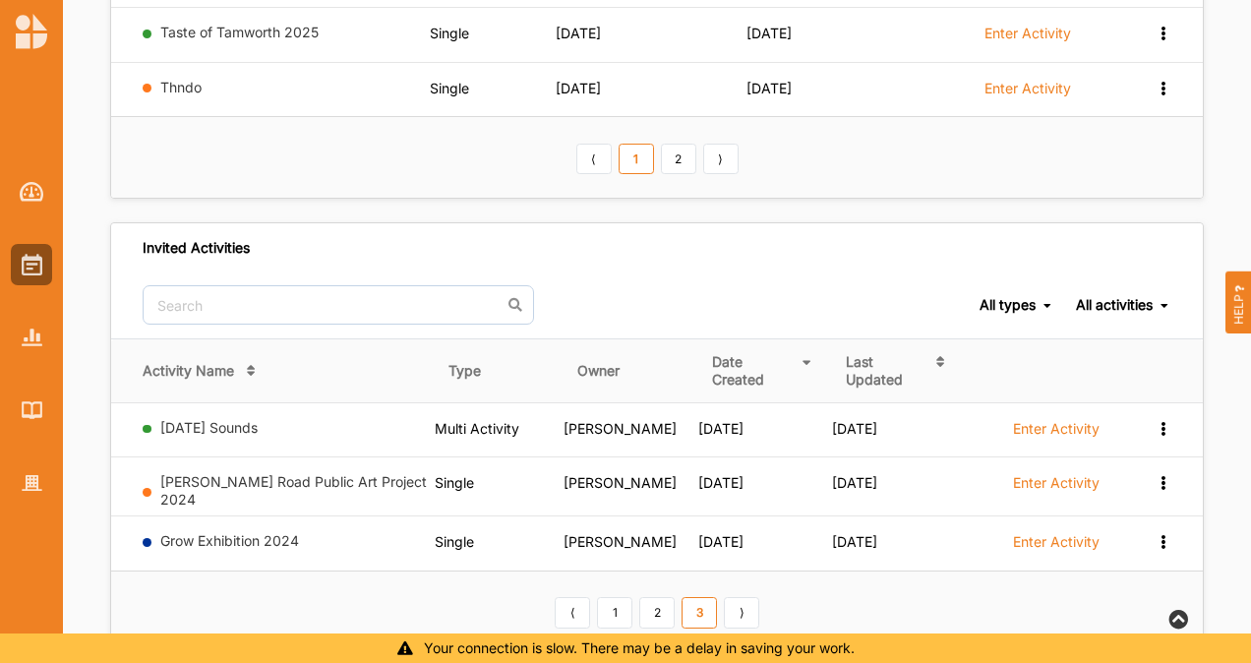
click at [35, 388] on div at bounding box center [31, 322] width 63 height 364
click at [37, 409] on img at bounding box center [32, 409] width 21 height 17
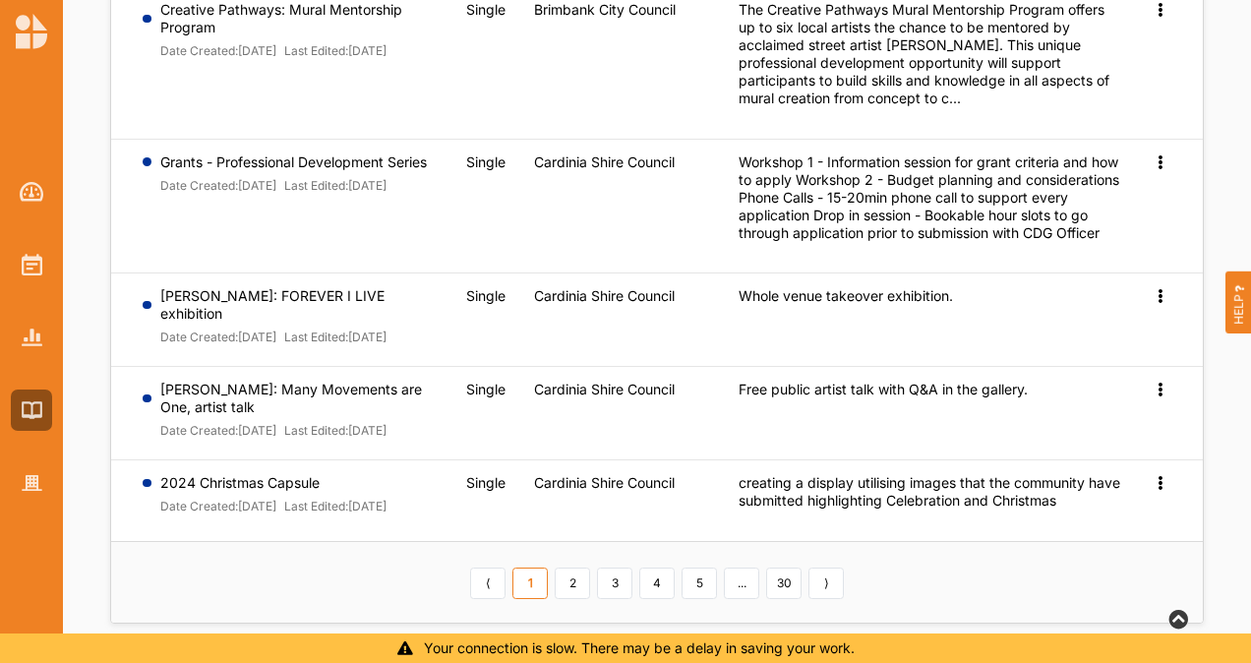
scroll to position [799, 0]
click at [574, 588] on link "2" at bounding box center [572, 583] width 35 height 31
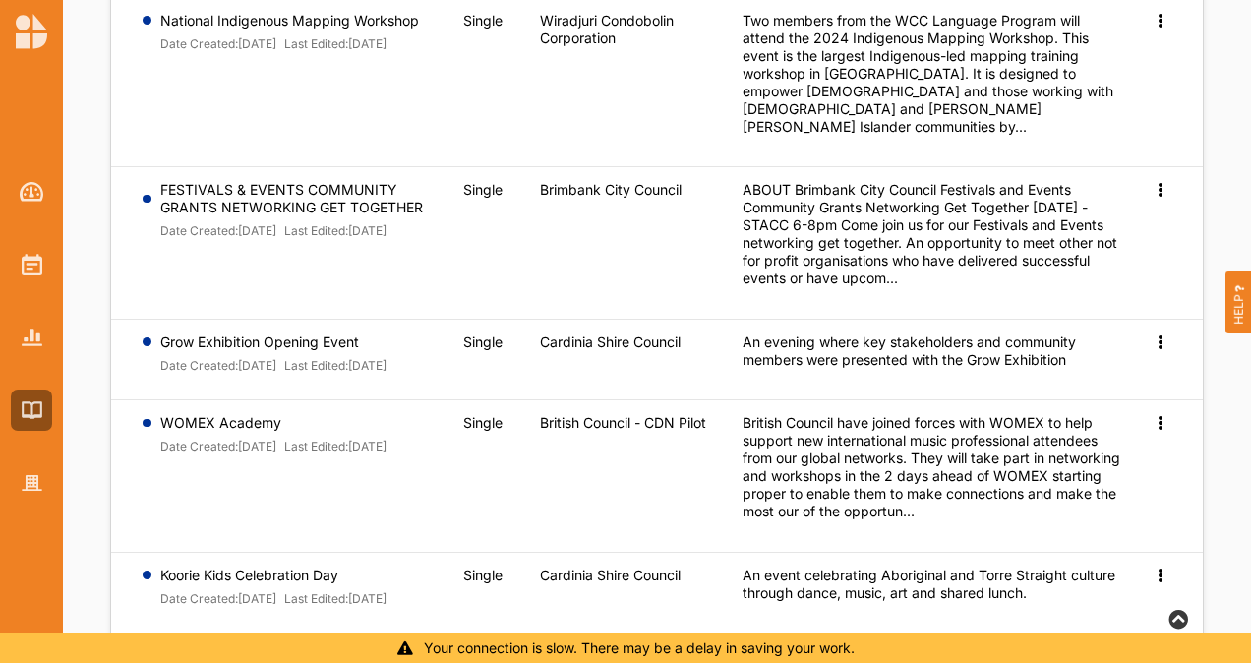
scroll to position [0, 0]
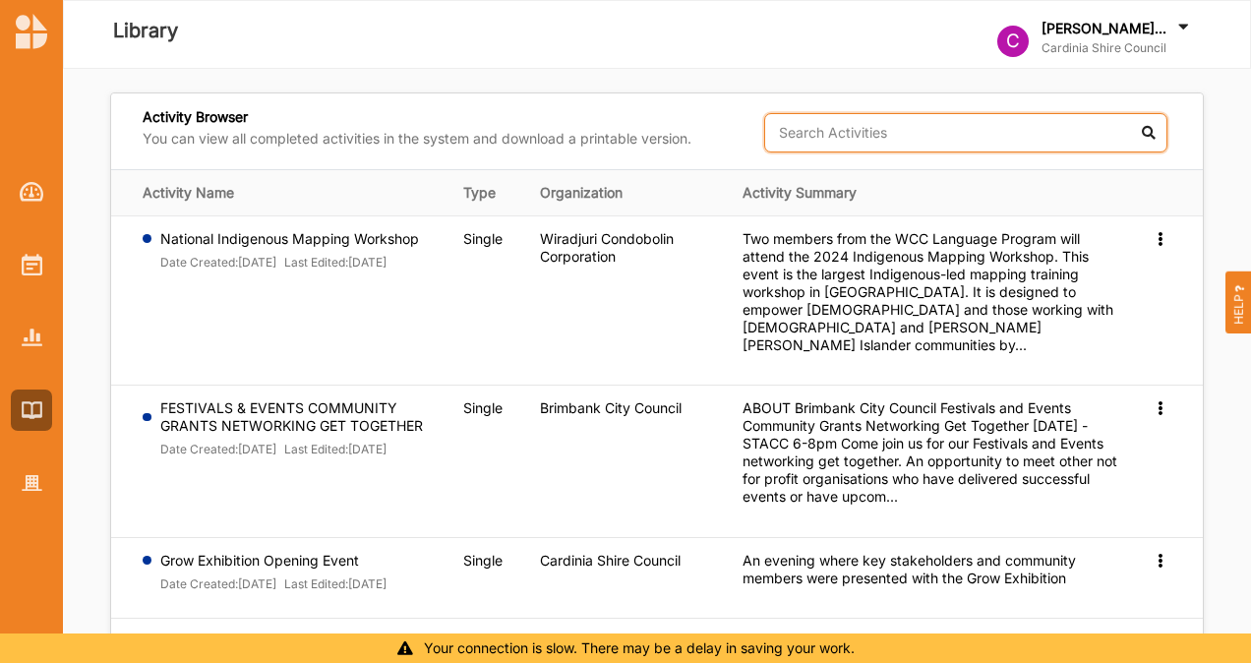
click at [899, 130] on input "text" at bounding box center [965, 132] width 403 height 39
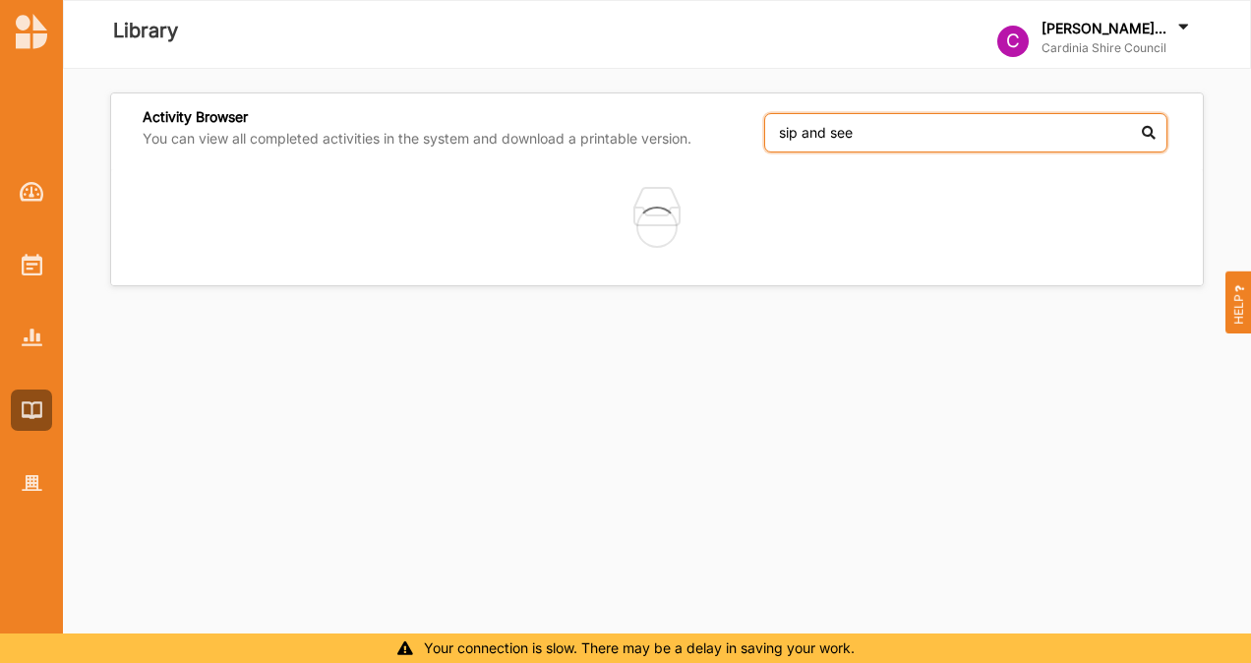
type input "sip and see"
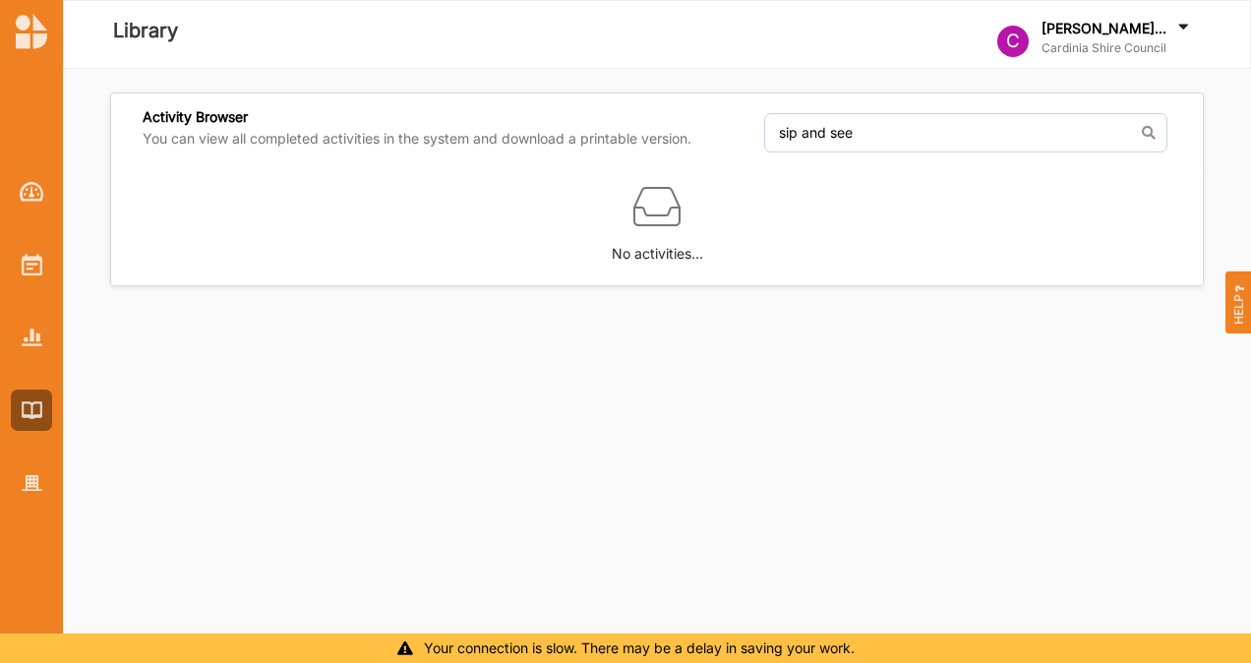
click at [40, 240] on div at bounding box center [31, 322] width 63 height 364
click at [34, 275] on div at bounding box center [31, 264] width 41 height 41
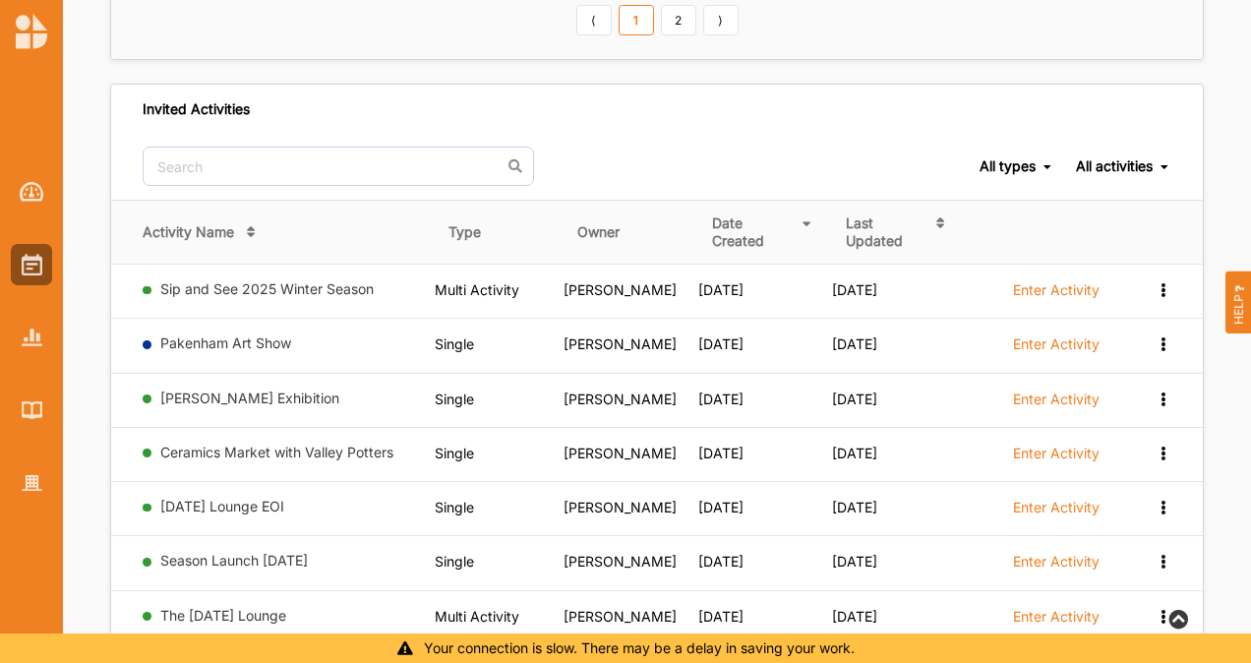
scroll to position [889, 0]
click at [1057, 280] on label "Enter Activity" at bounding box center [1056, 289] width 87 height 18
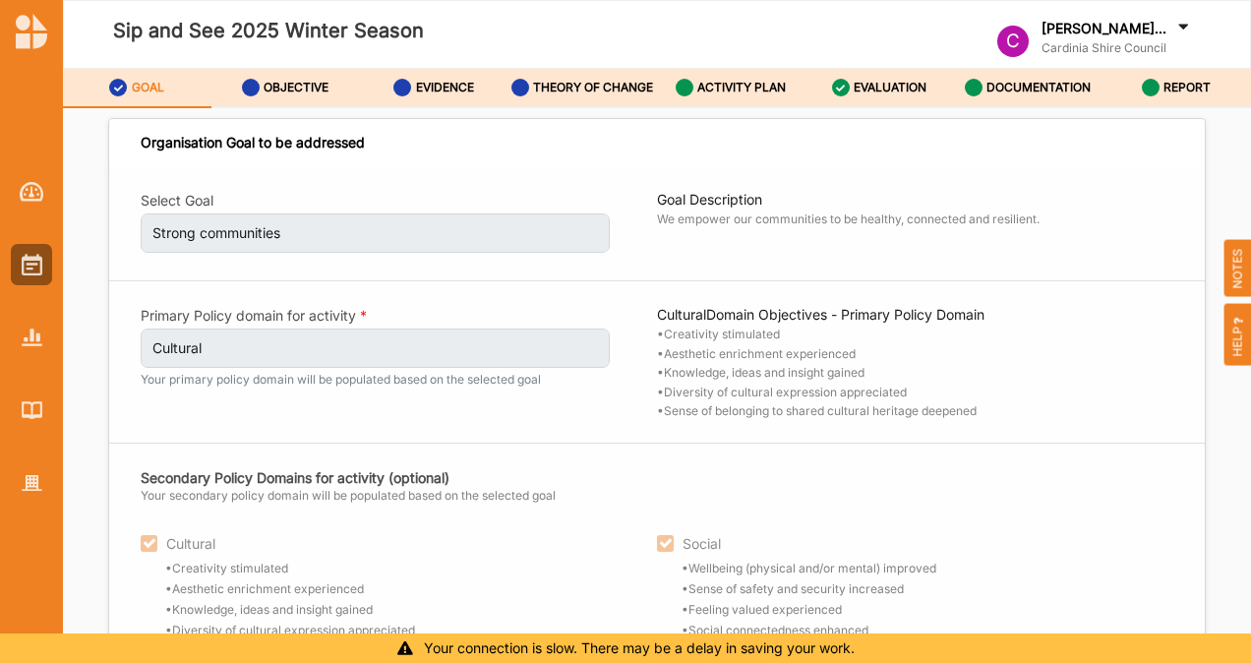
click at [723, 89] on label "ACTIVITY PLAN" at bounding box center [742, 88] width 89 height 16
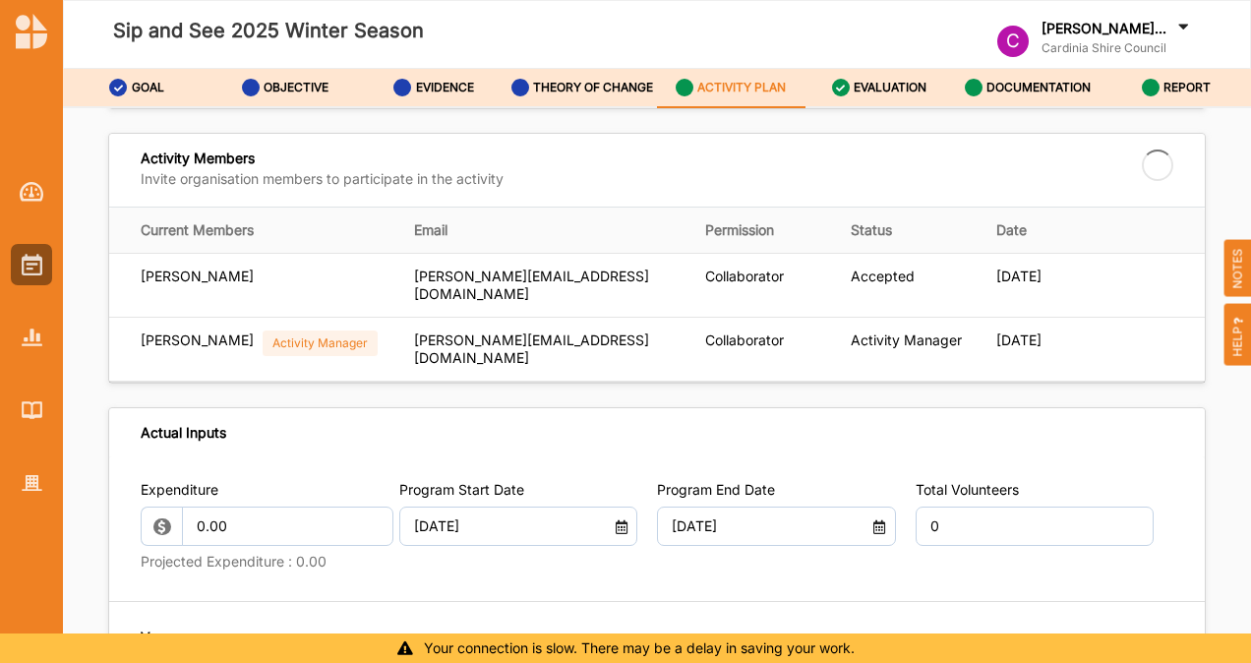
scroll to position [553, 0]
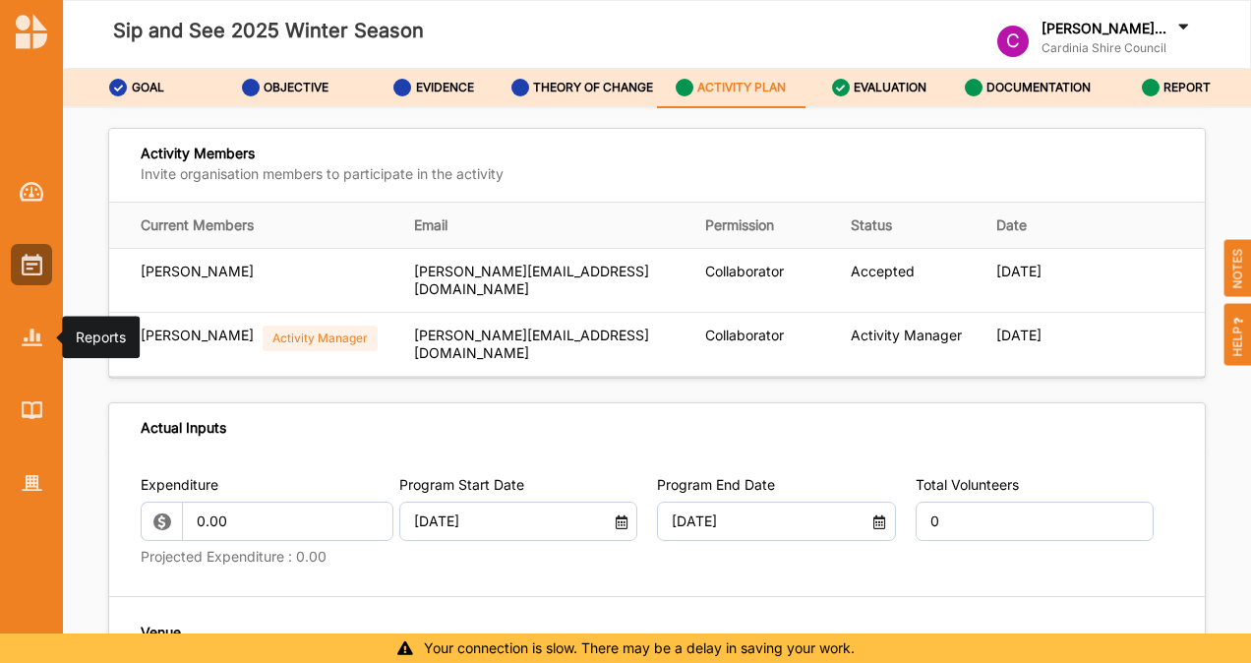
click at [34, 327] on div at bounding box center [31, 337] width 41 height 41
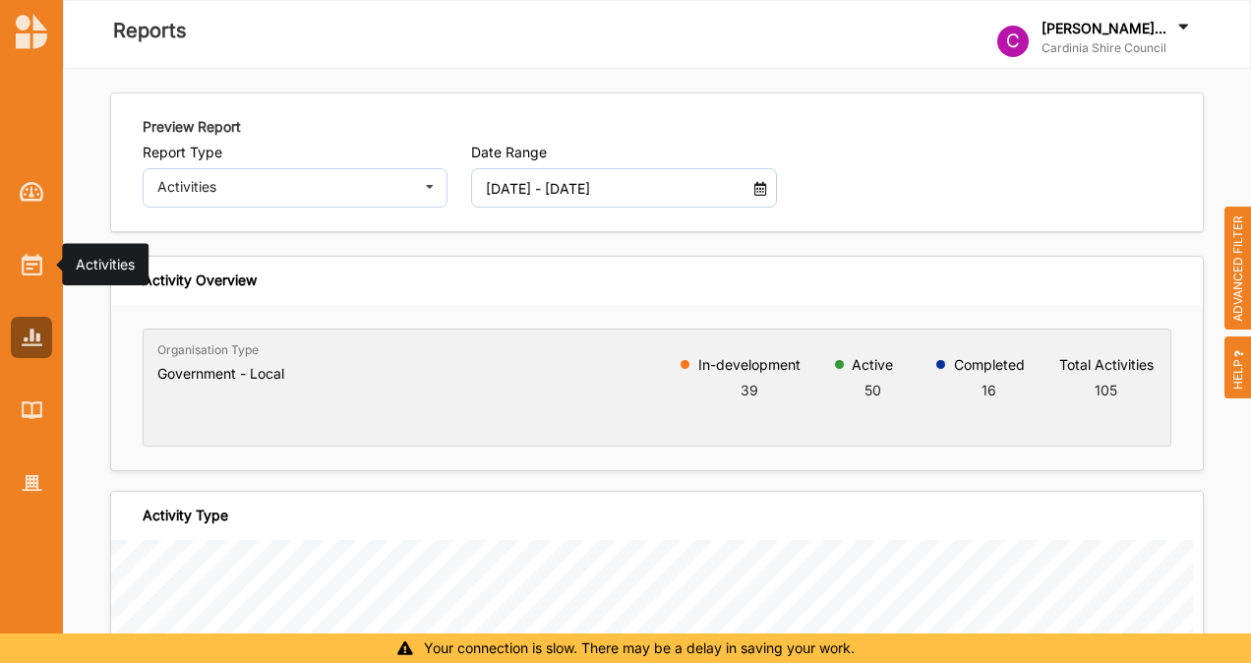
click at [18, 279] on div at bounding box center [31, 264] width 41 height 41
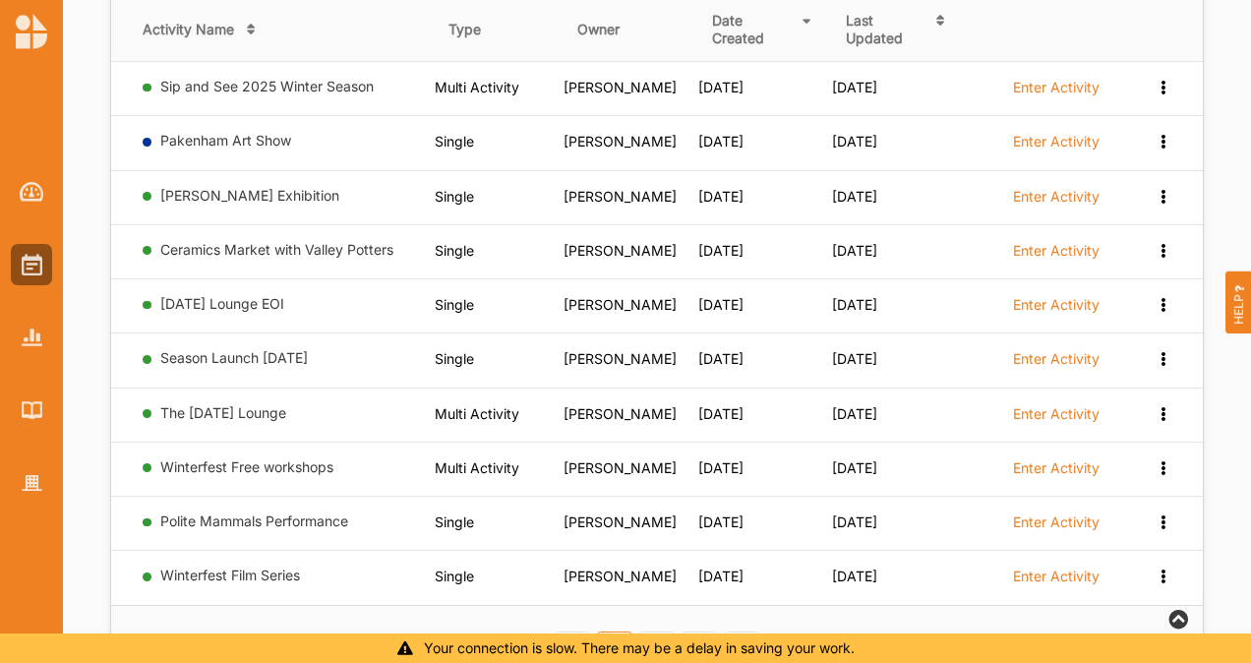
scroll to position [1099, 0]
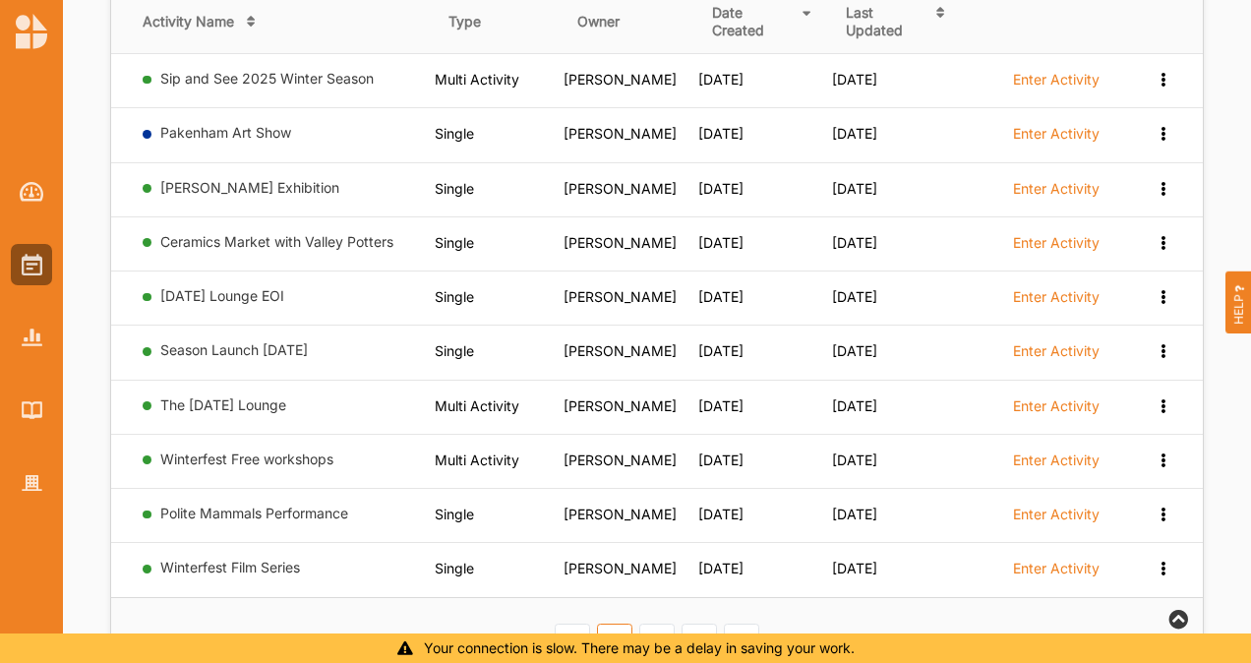
click at [644, 624] on link "2" at bounding box center [656, 639] width 35 height 31
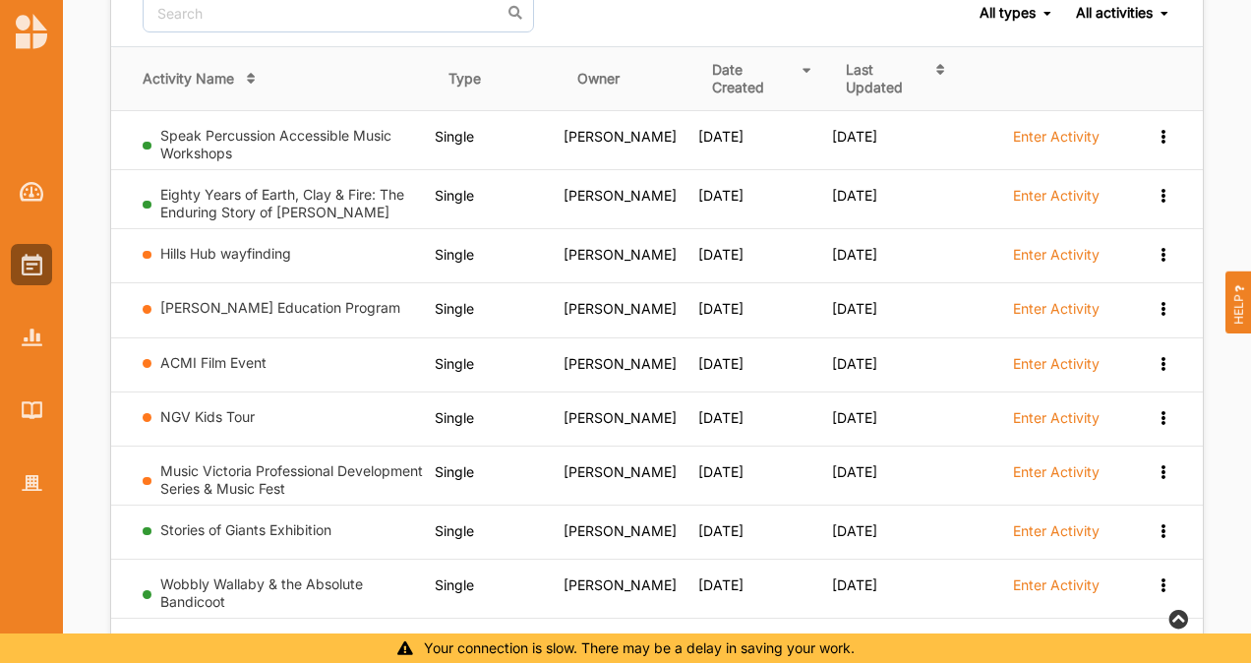
scroll to position [1143, 0]
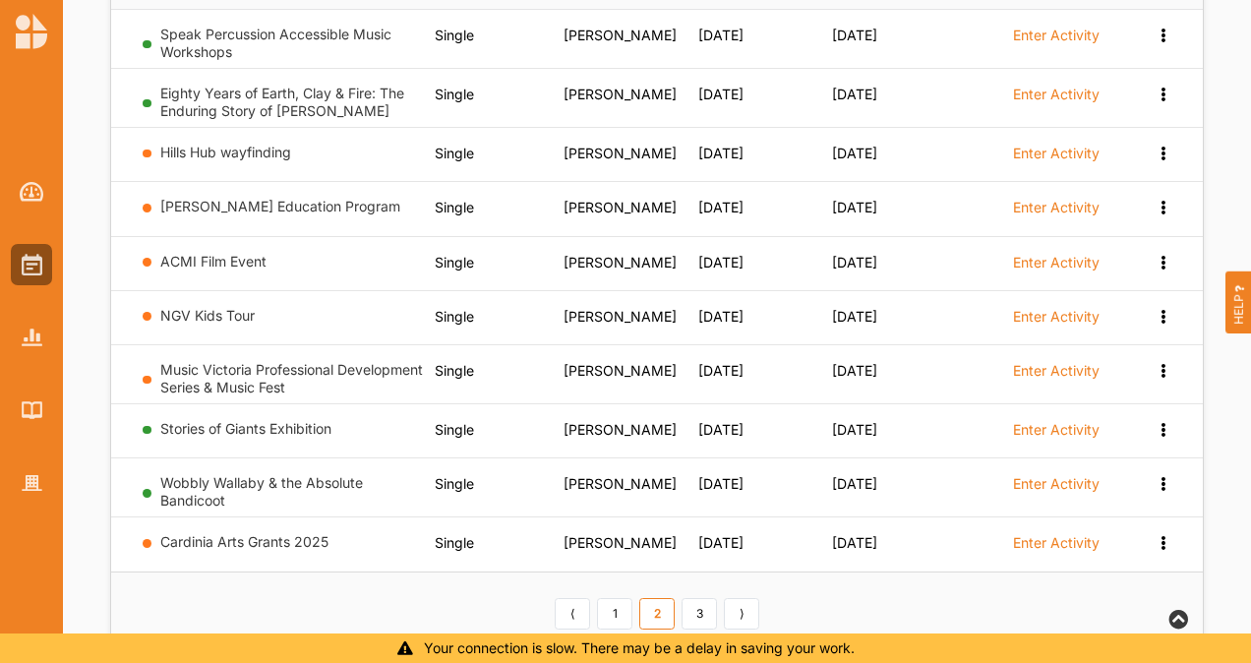
click at [704, 598] on link "3" at bounding box center [699, 613] width 35 height 31
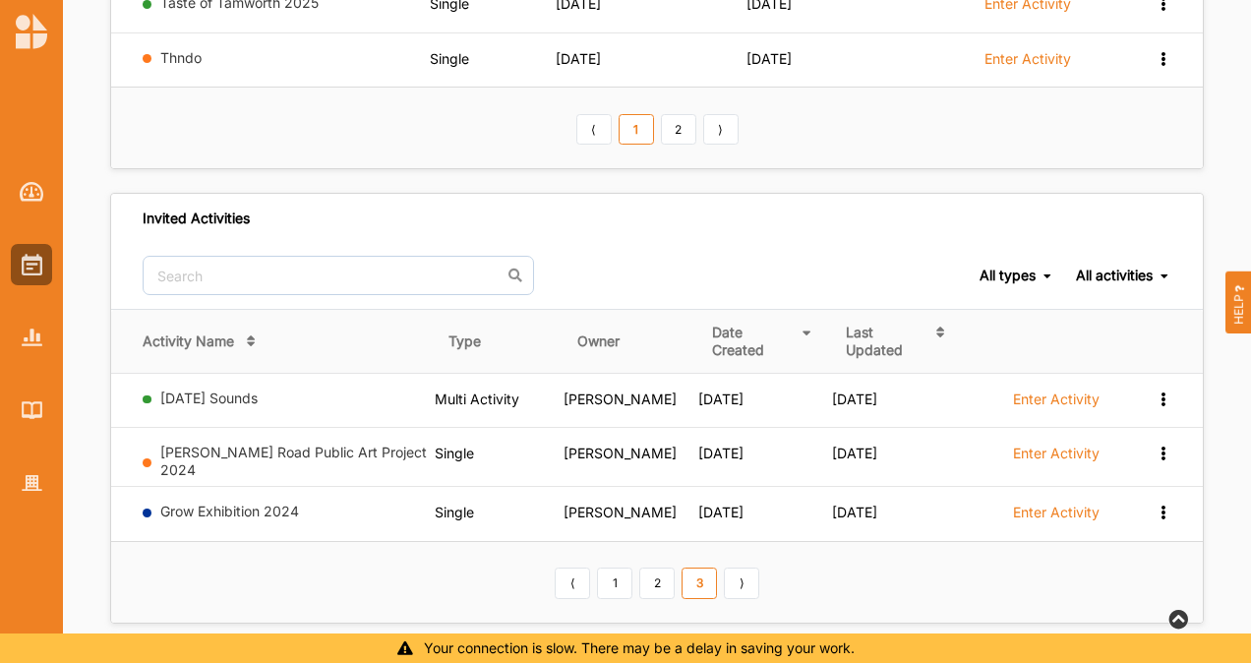
scroll to position [750, 0]
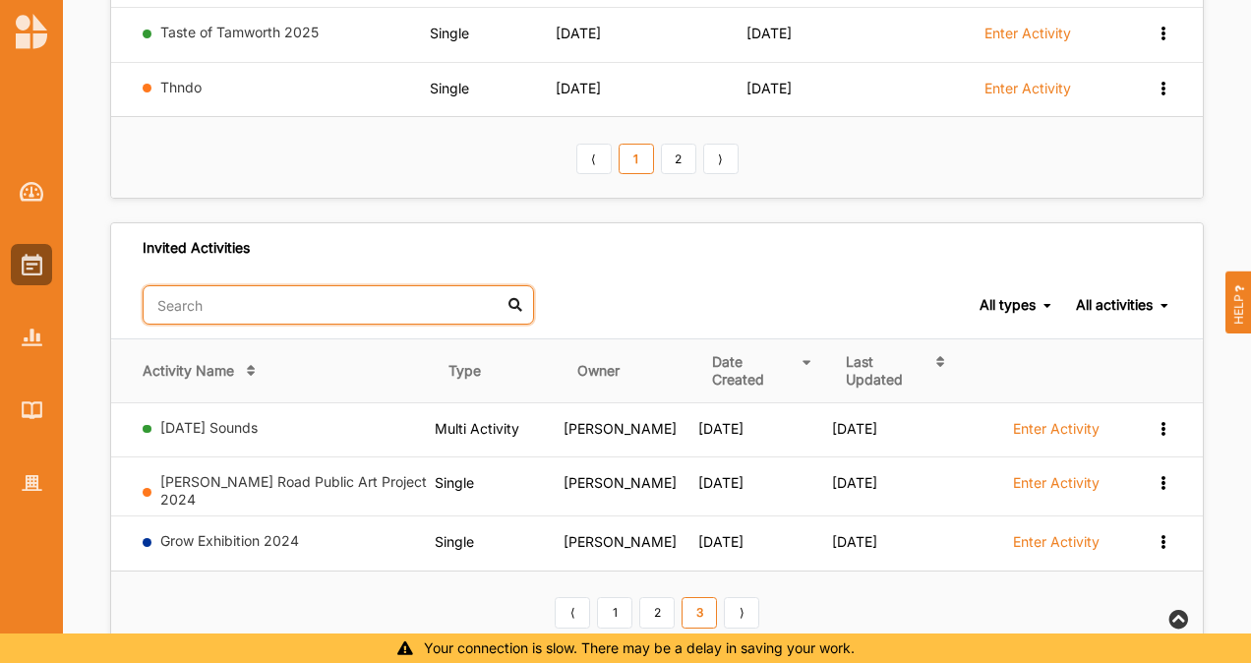
click at [334, 291] on input "text" at bounding box center [339, 304] width 392 height 39
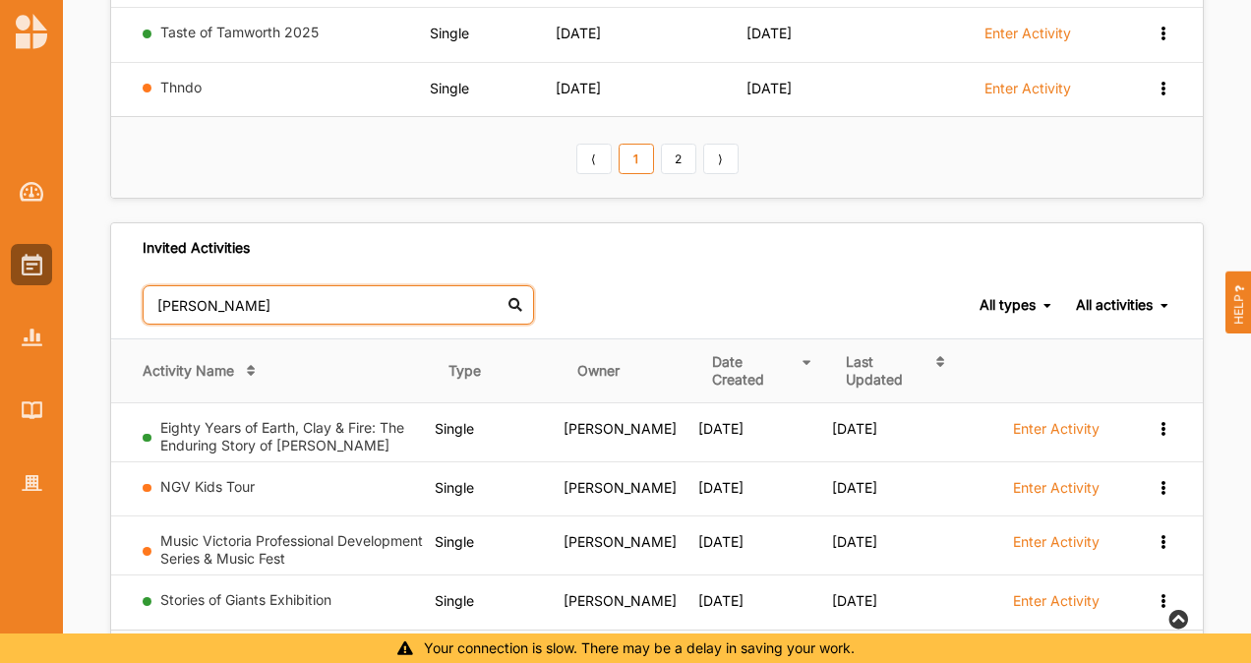
scroll to position [561, 0]
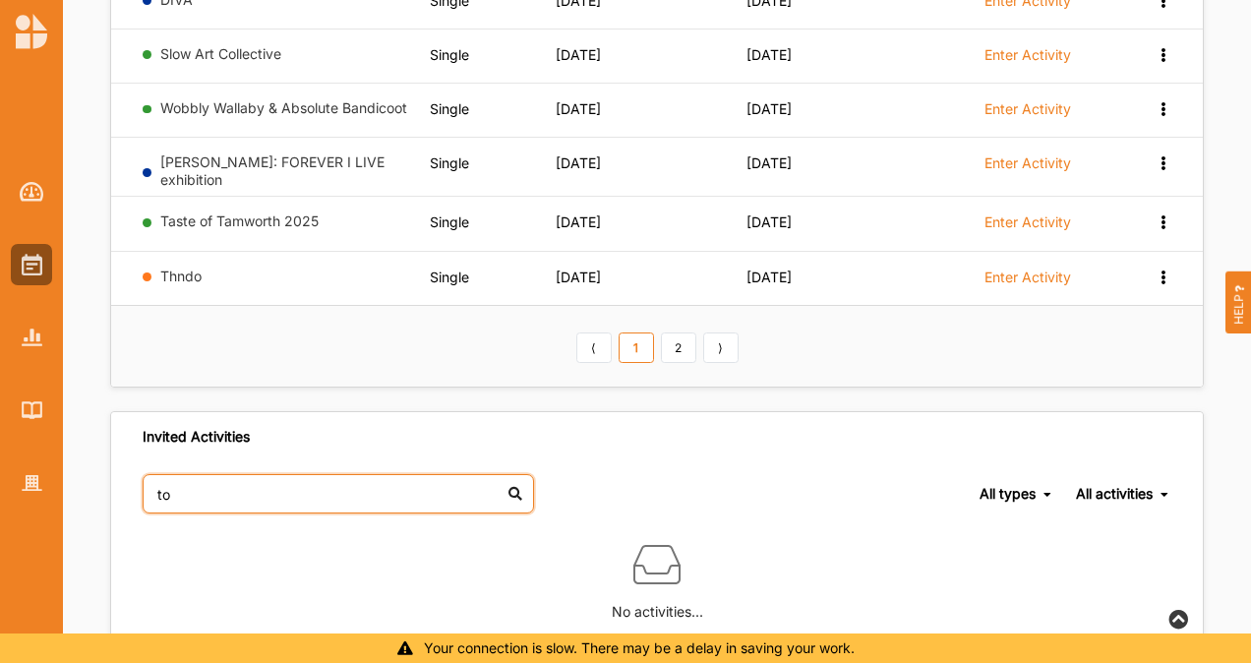
type input "t"
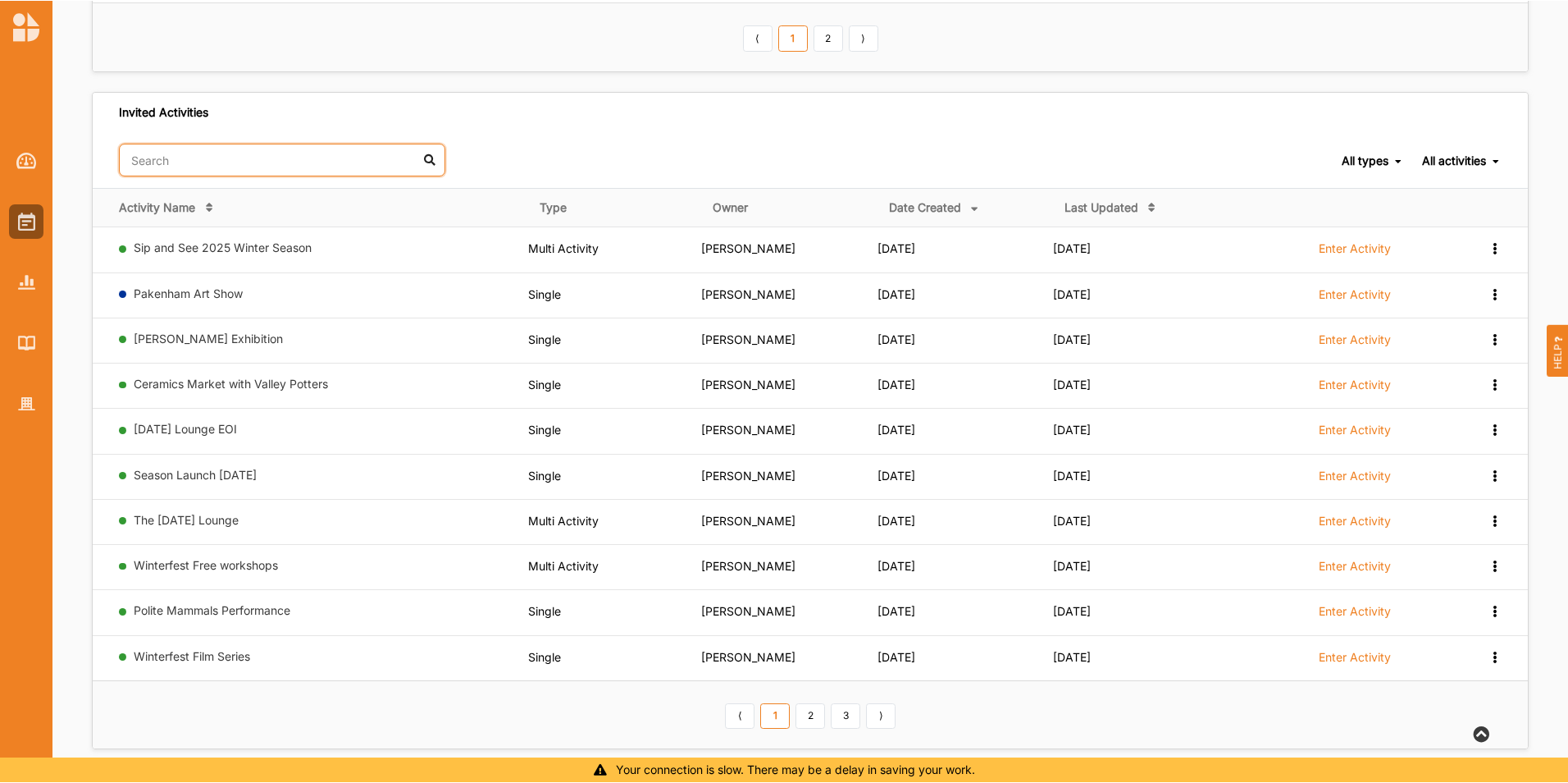
scroll to position [715, 0]
